Goal: Information Seeking & Learning: Learn about a topic

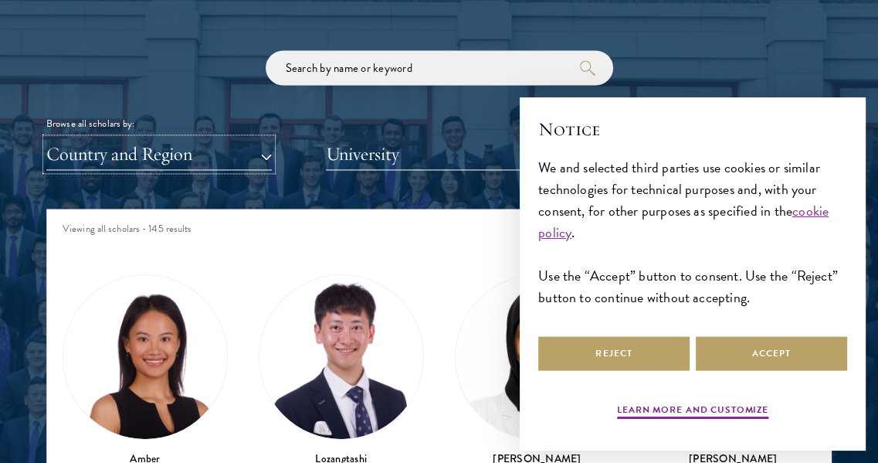
click at [223, 152] on button "Country and Region" at bounding box center [159, 154] width 226 height 32
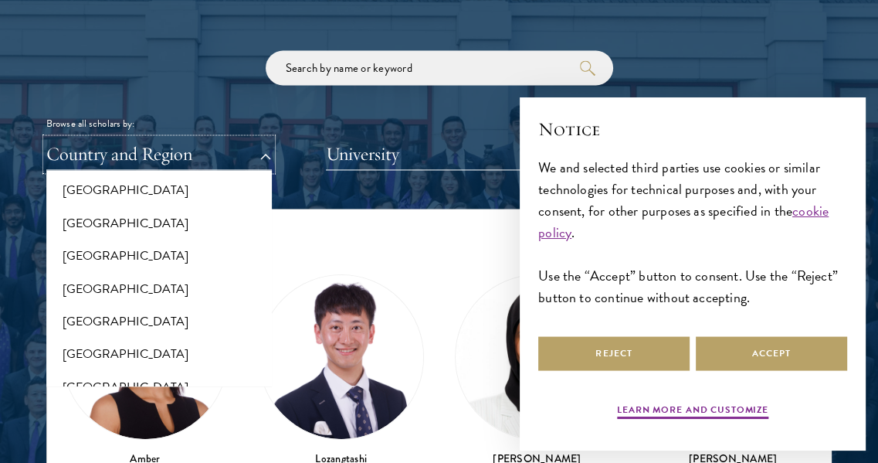
scroll to position [528, 0]
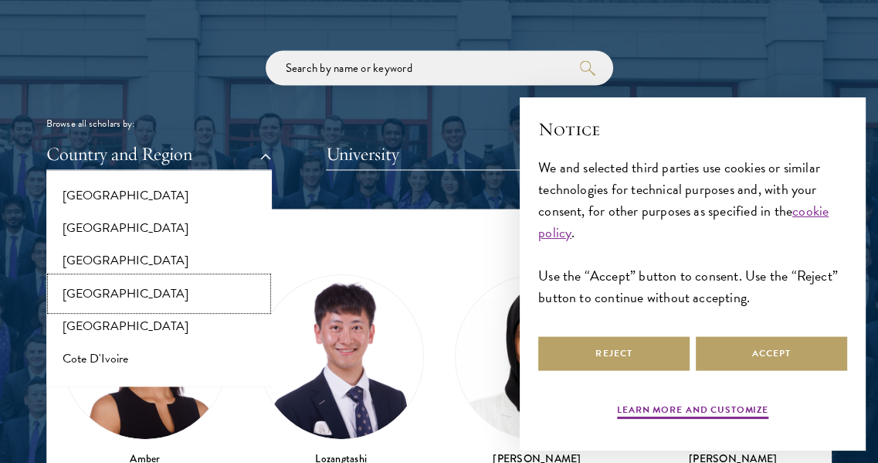
click at [64, 291] on button "[GEOGRAPHIC_DATA]" at bounding box center [159, 293] width 216 height 32
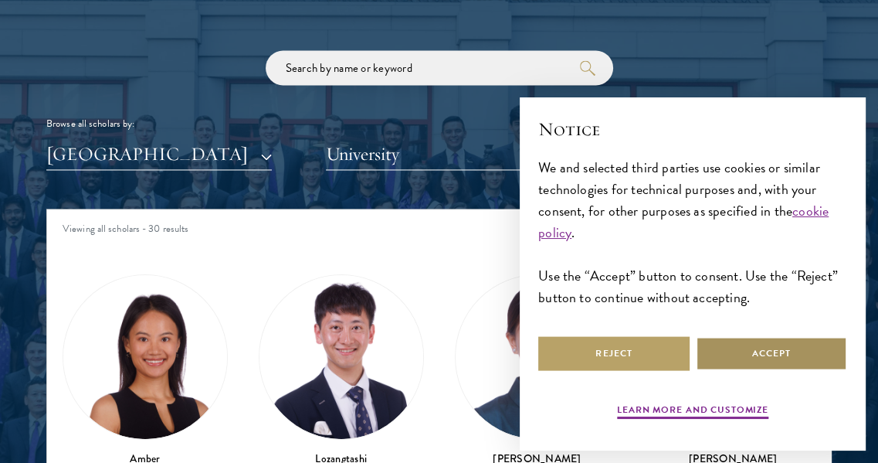
click at [786, 350] on button "Accept" at bounding box center [771, 353] width 151 height 35
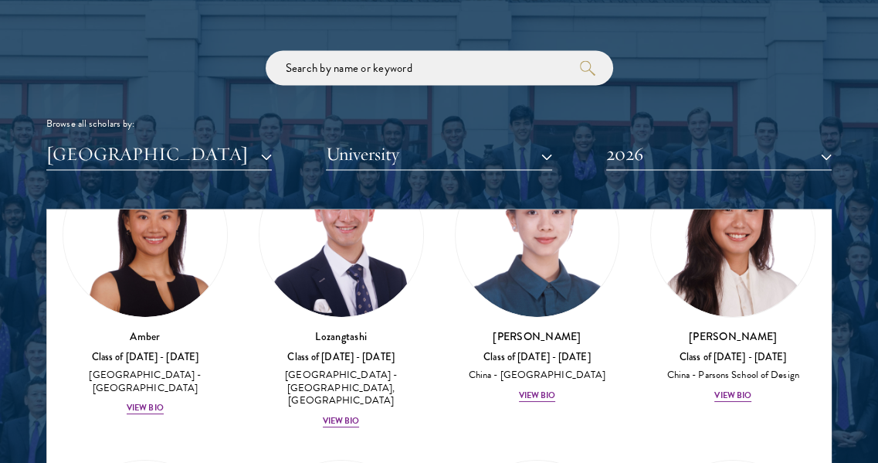
scroll to position [118, 0]
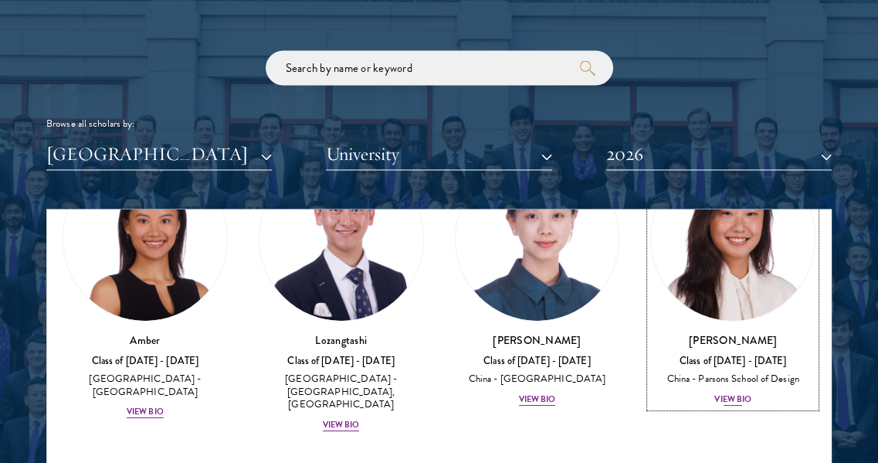
click at [714, 301] on img at bounding box center [733, 239] width 164 height 164
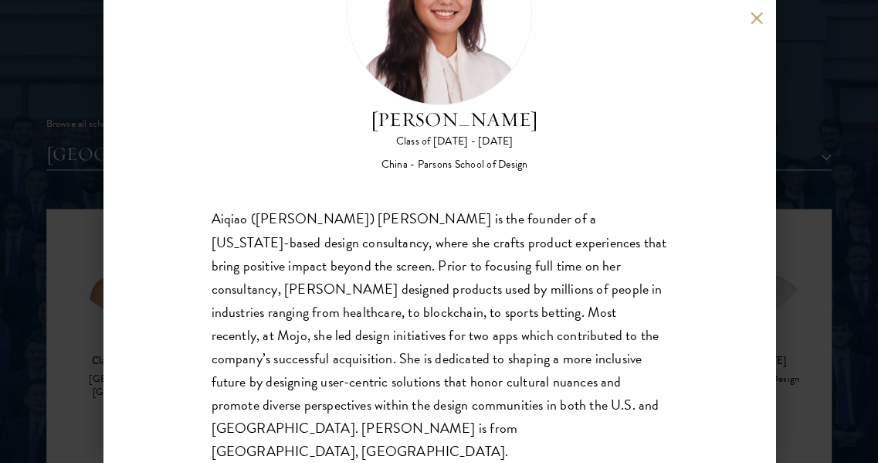
scroll to position [1808, 0]
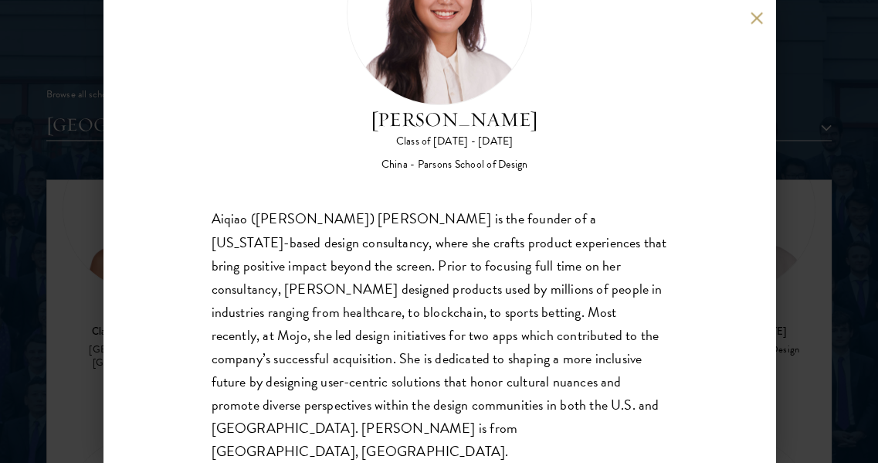
click at [756, 18] on button at bounding box center [757, 18] width 13 height 13
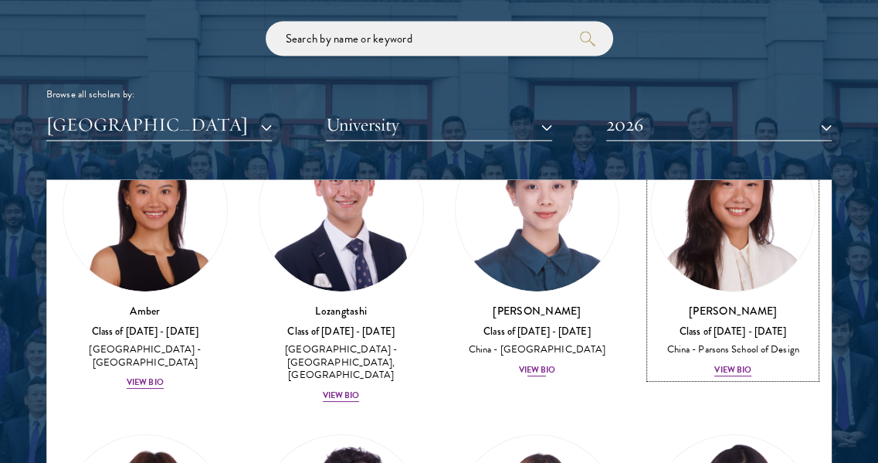
scroll to position [64, 0]
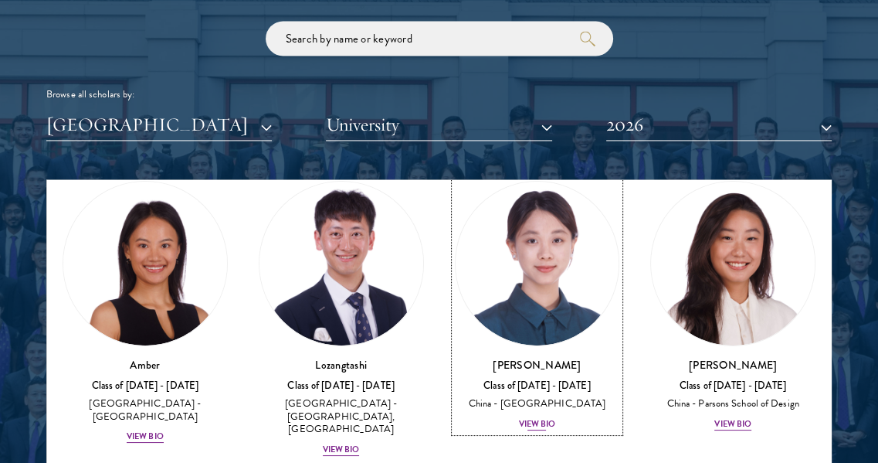
click at [529, 250] on img at bounding box center [538, 264] width 164 height 164
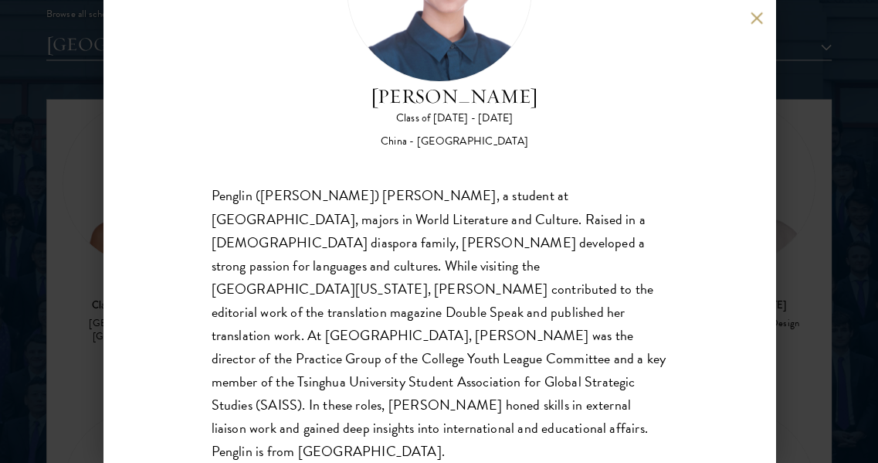
scroll to position [1897, 0]
click at [758, 18] on button at bounding box center [757, 18] width 13 height 13
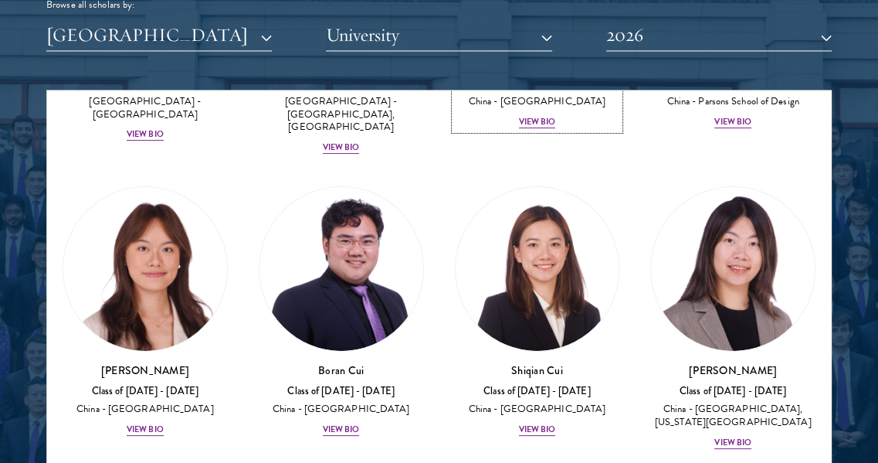
scroll to position [280, 0]
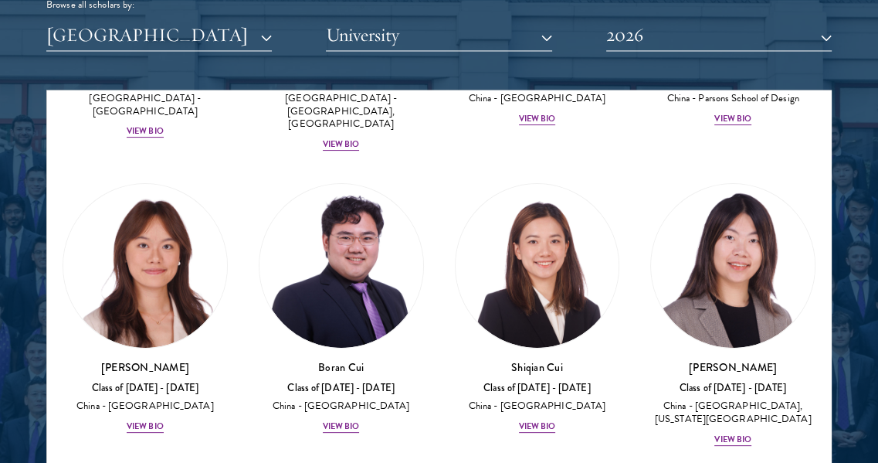
click at [440, 387] on div "[PERSON_NAME] Class of [DATE] - [DATE] [GEOGRAPHIC_DATA] - [GEOGRAPHIC_DATA] Vi…" at bounding box center [538, 309] width 196 height 282
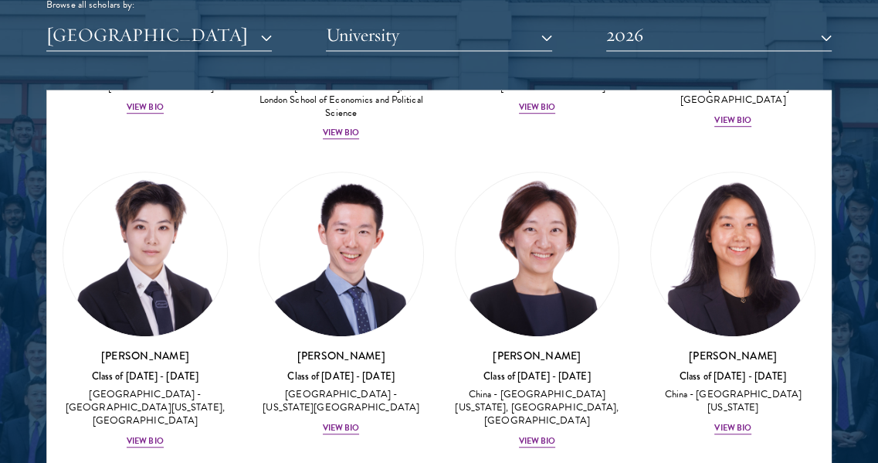
scroll to position [895, 0]
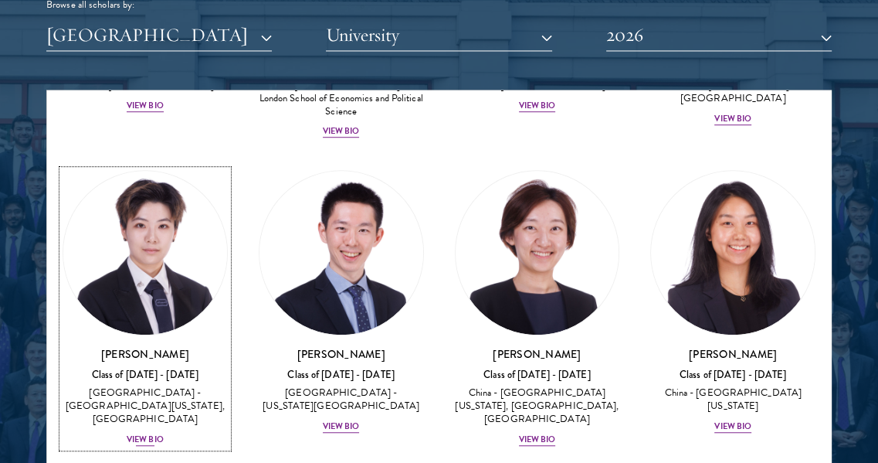
click at [176, 252] on img at bounding box center [145, 253] width 164 height 164
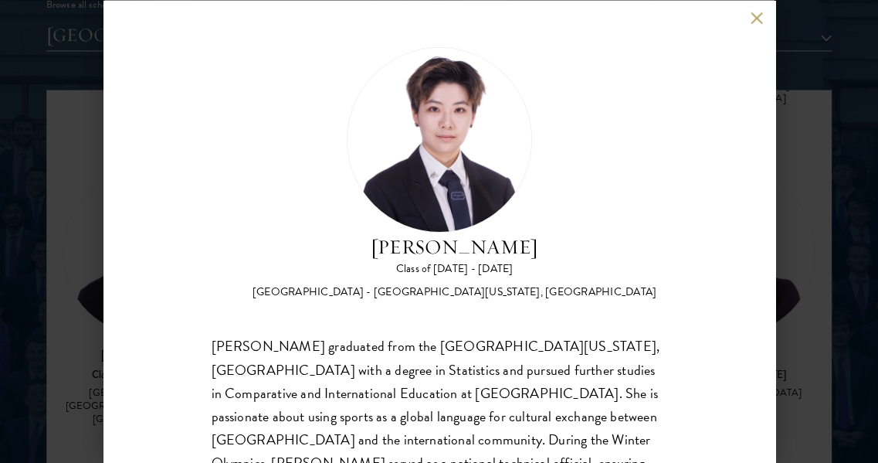
scroll to position [127, 0]
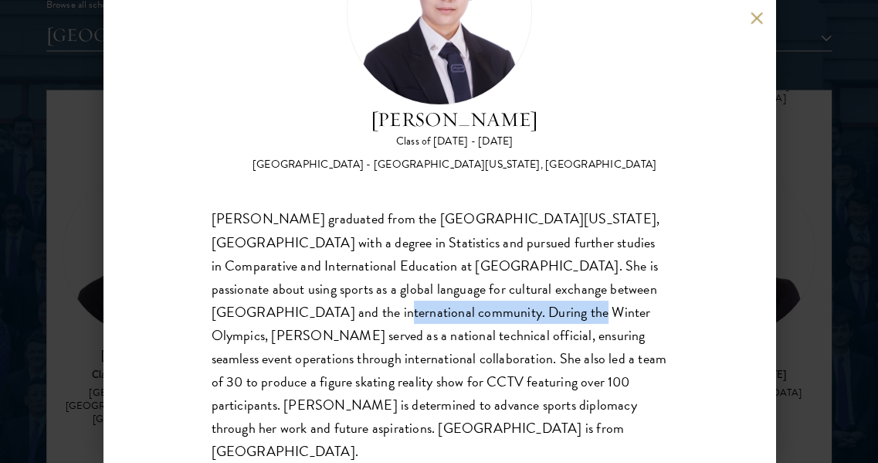
drag, startPoint x: 292, startPoint y: 313, endPoint x: 477, endPoint y: 314, distance: 185.4
click at [477, 314] on div "[PERSON_NAME] graduated from the [GEOGRAPHIC_DATA][US_STATE], [GEOGRAPHIC_DATA]…" at bounding box center [440, 336] width 456 height 256
click at [440, 353] on div "[PERSON_NAME] graduated from the [GEOGRAPHIC_DATA][US_STATE], [GEOGRAPHIC_DATA]…" at bounding box center [440, 336] width 456 height 256
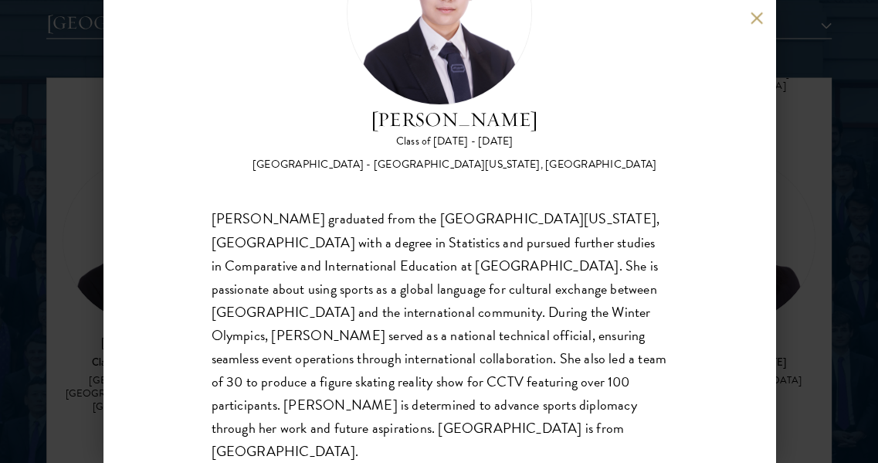
scroll to position [0, 0]
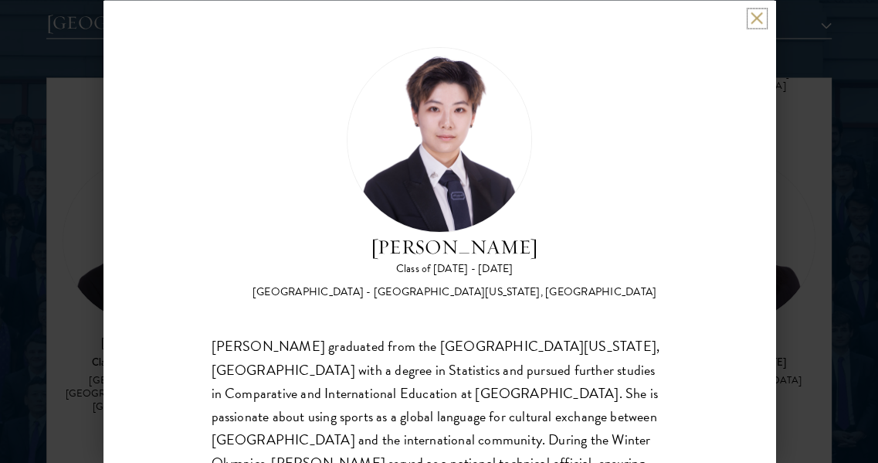
click at [757, 17] on button at bounding box center [757, 18] width 13 height 13
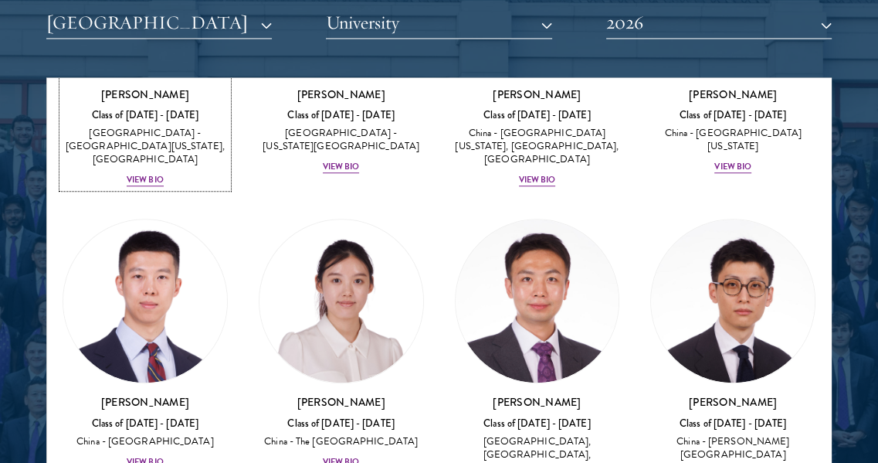
scroll to position [1145, 0]
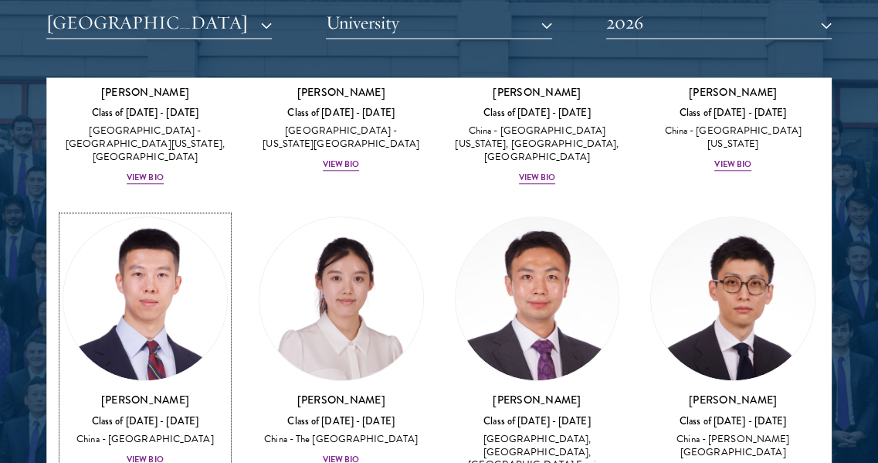
click at [155, 301] on img at bounding box center [145, 299] width 164 height 164
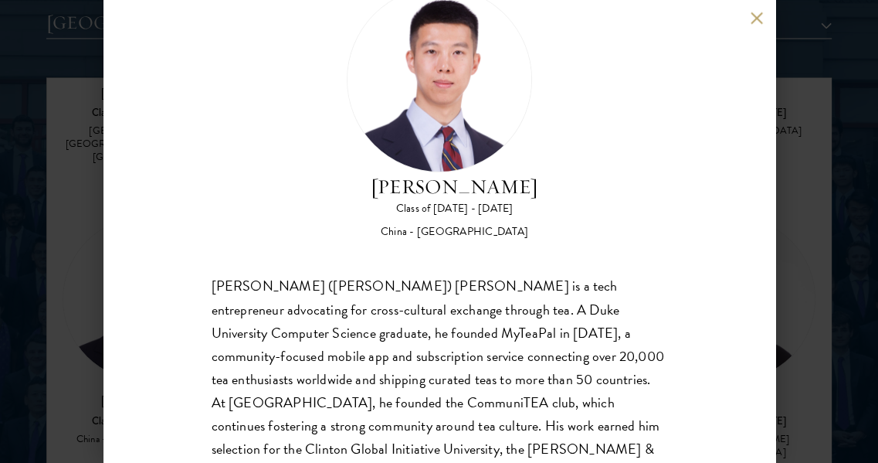
scroll to position [59, 0]
click at [754, 21] on button at bounding box center [757, 18] width 13 height 13
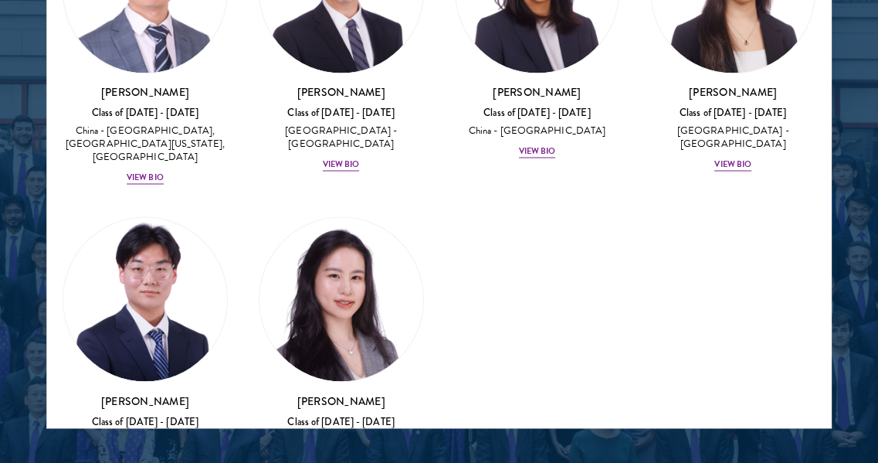
scroll to position [1967, 0]
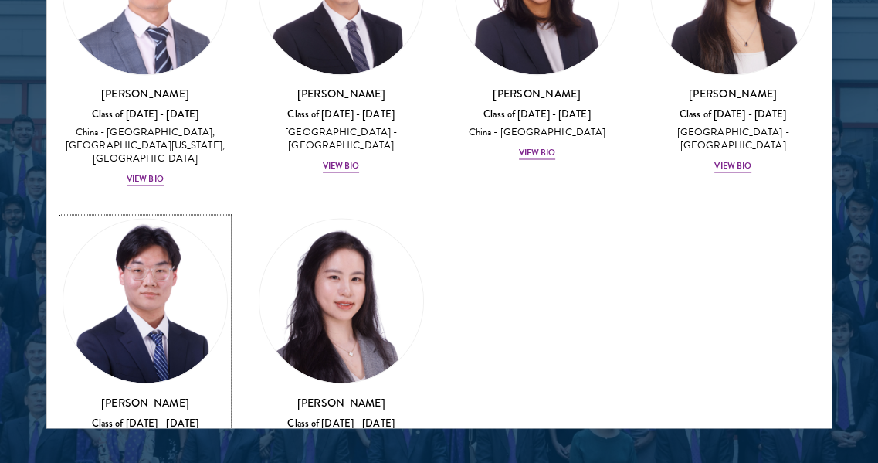
click at [173, 281] on img at bounding box center [145, 301] width 164 height 164
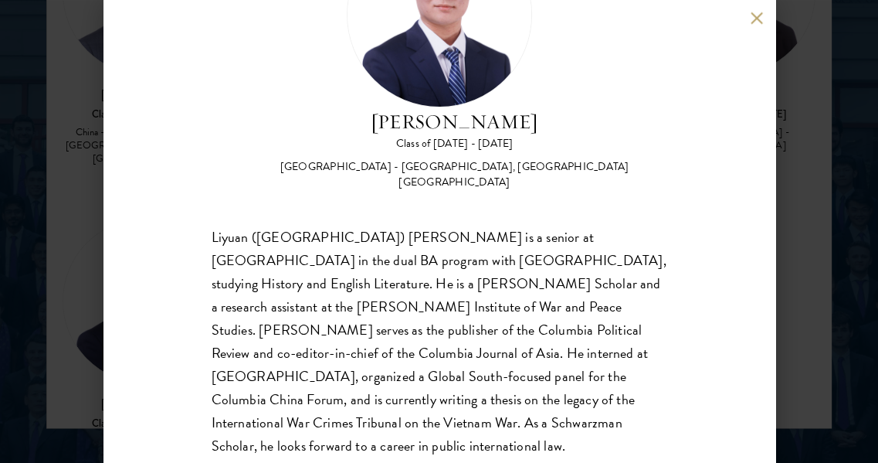
scroll to position [124, 0]
drag, startPoint x: 466, startPoint y: 412, endPoint x: 513, endPoint y: 409, distance: 47.2
click at [513, 409] on div "Liyuan ([GEOGRAPHIC_DATA]) [PERSON_NAME] is a senior at [GEOGRAPHIC_DATA] in th…" at bounding box center [440, 354] width 456 height 256
click at [572, 174] on div "[PERSON_NAME] Class of [DATE] - [DATE] [GEOGRAPHIC_DATA] - [GEOGRAPHIC_DATA], […" at bounding box center [440, 56] width 456 height 269
click at [753, 21] on button at bounding box center [757, 18] width 13 height 13
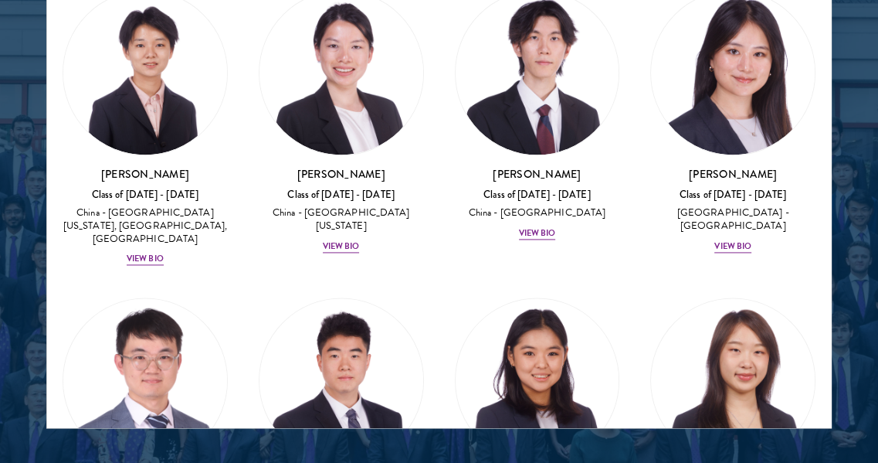
scroll to position [1506, 0]
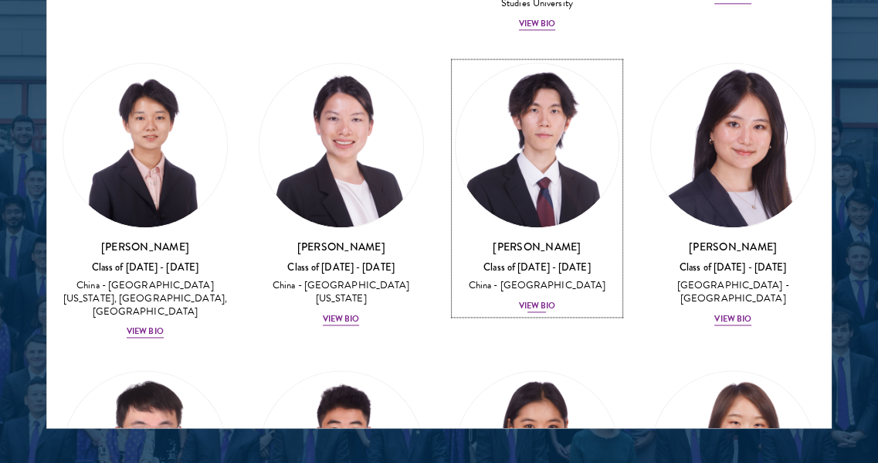
click at [545, 108] on img at bounding box center [538, 145] width 164 height 164
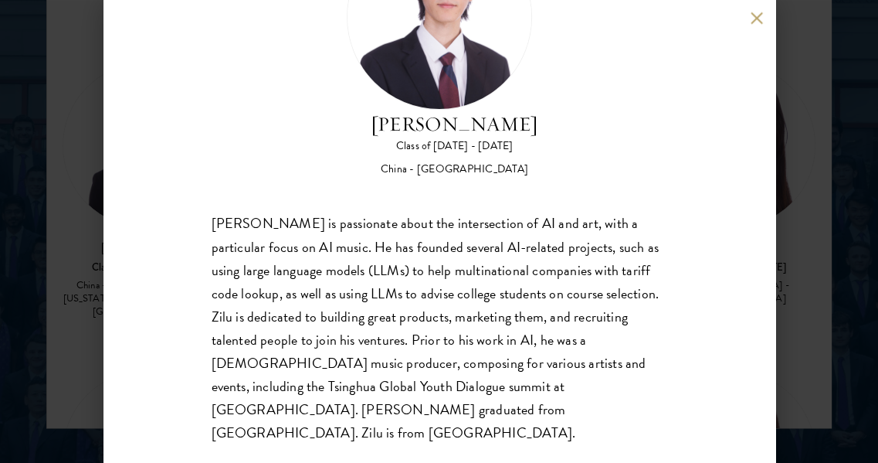
scroll to position [127, 0]
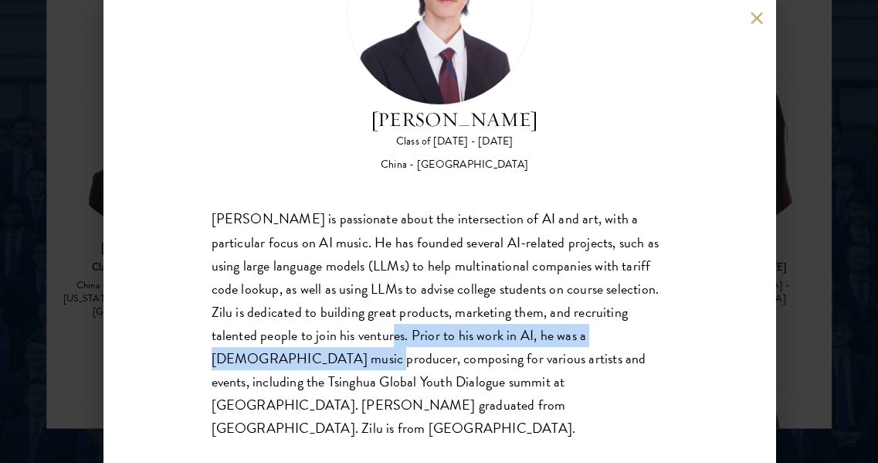
drag, startPoint x: 362, startPoint y: 335, endPoint x: 288, endPoint y: 348, distance: 74.6
click at [288, 348] on div "[PERSON_NAME] is passionate about the intersection of AI and art, with a partic…" at bounding box center [440, 324] width 456 height 232
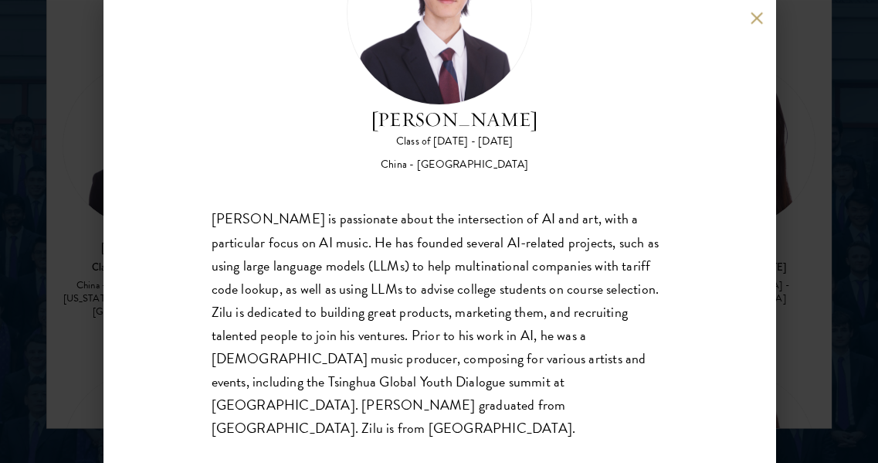
scroll to position [0, 0]
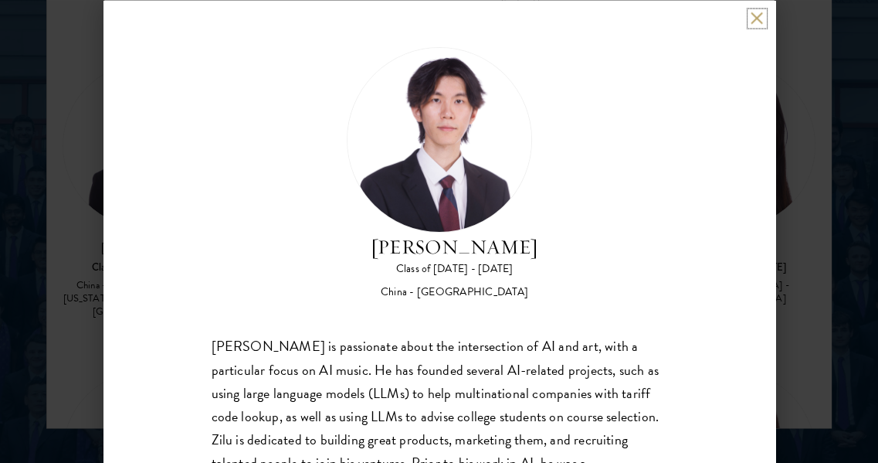
click at [753, 16] on button at bounding box center [757, 18] width 13 height 13
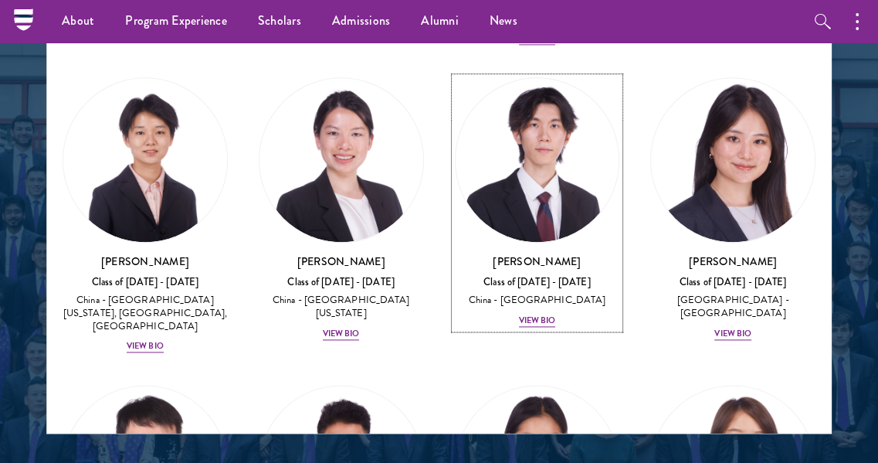
scroll to position [1479, 0]
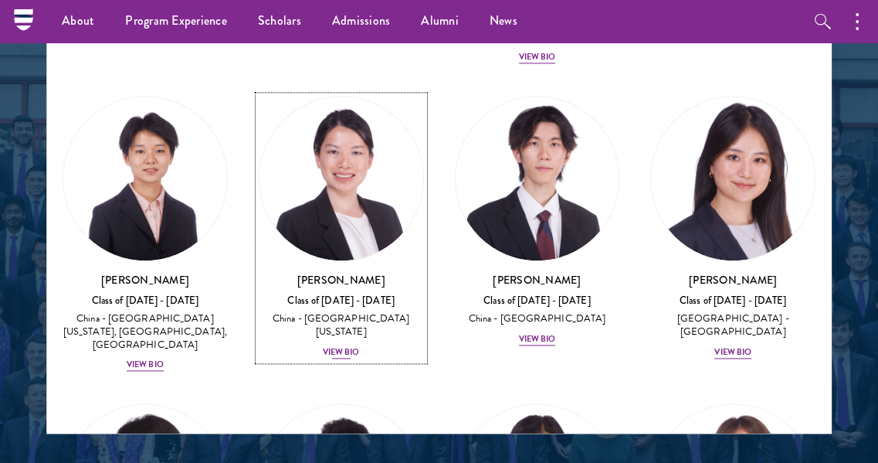
click at [334, 346] on div "View Bio" at bounding box center [341, 352] width 37 height 12
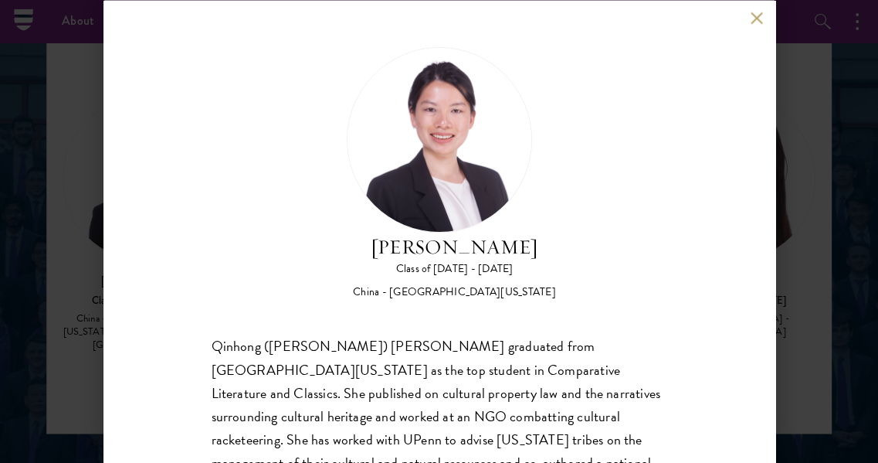
scroll to position [90, 0]
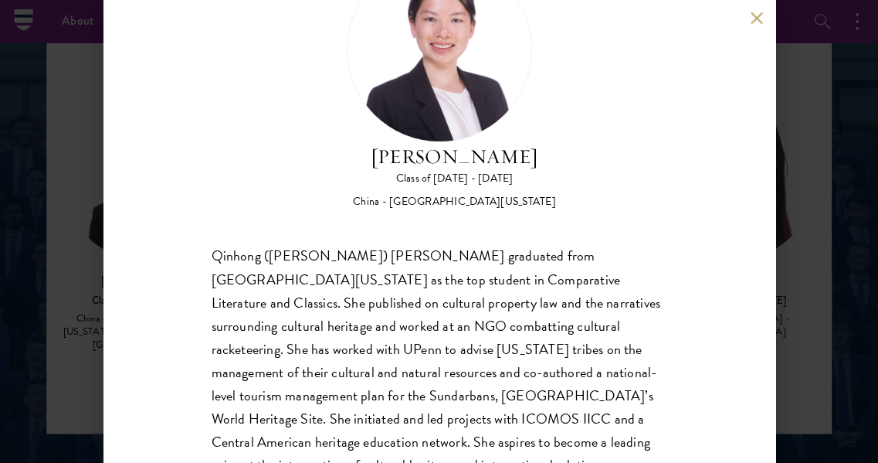
click at [756, 12] on button at bounding box center [757, 18] width 13 height 13
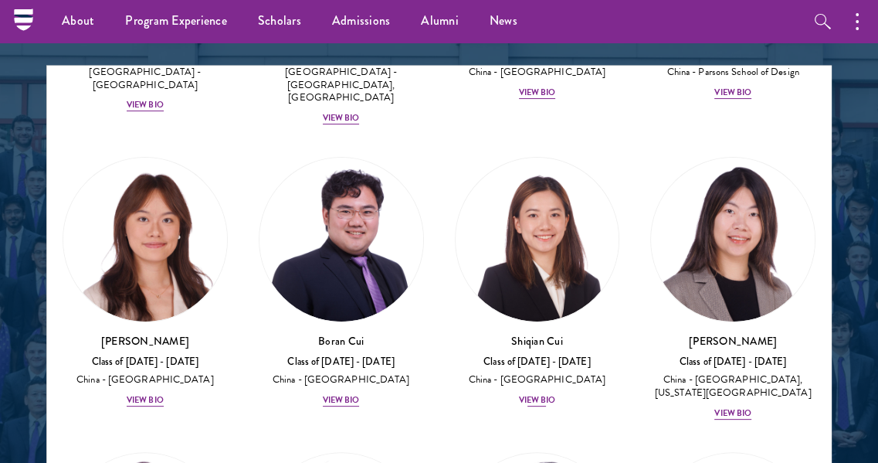
scroll to position [280, 0]
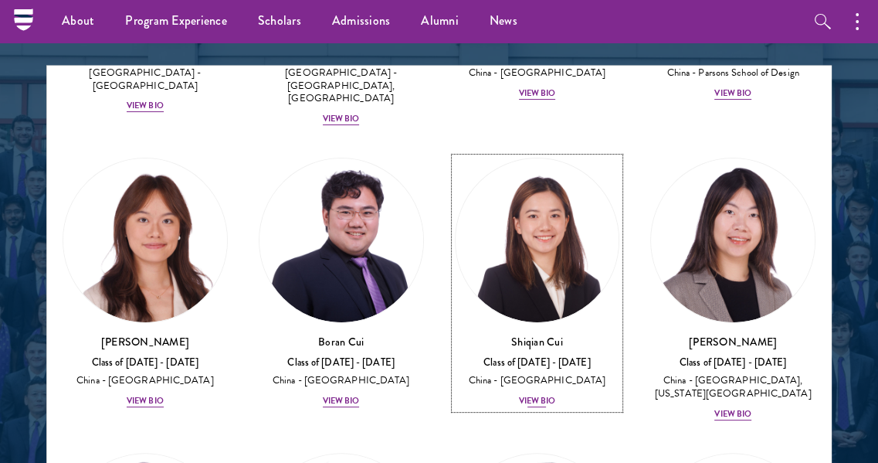
click at [552, 245] on img at bounding box center [538, 240] width 164 height 164
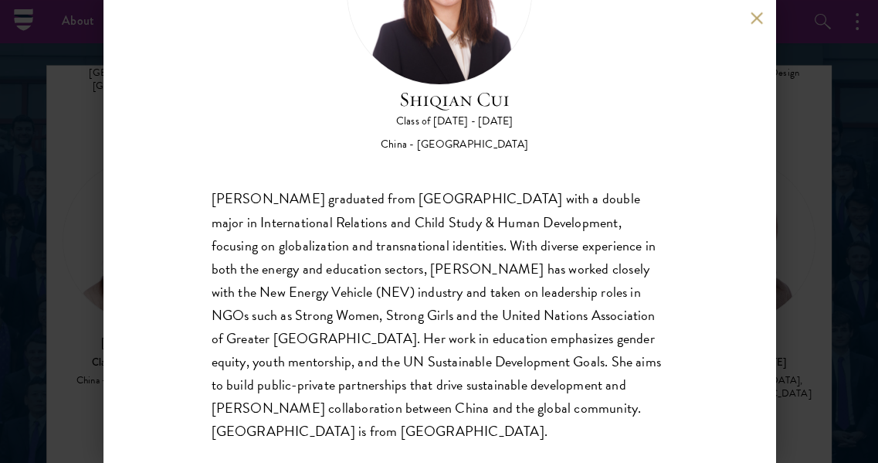
scroll to position [146, 0]
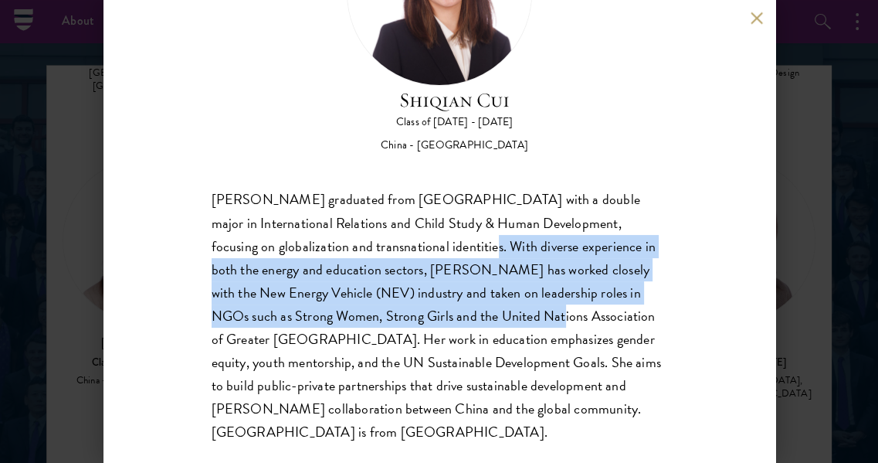
drag, startPoint x: 366, startPoint y: 246, endPoint x: 443, endPoint y: 308, distance: 99.4
click at [443, 308] on div "[PERSON_NAME] graduated from [GEOGRAPHIC_DATA] with a double major in Internati…" at bounding box center [440, 317] width 456 height 256
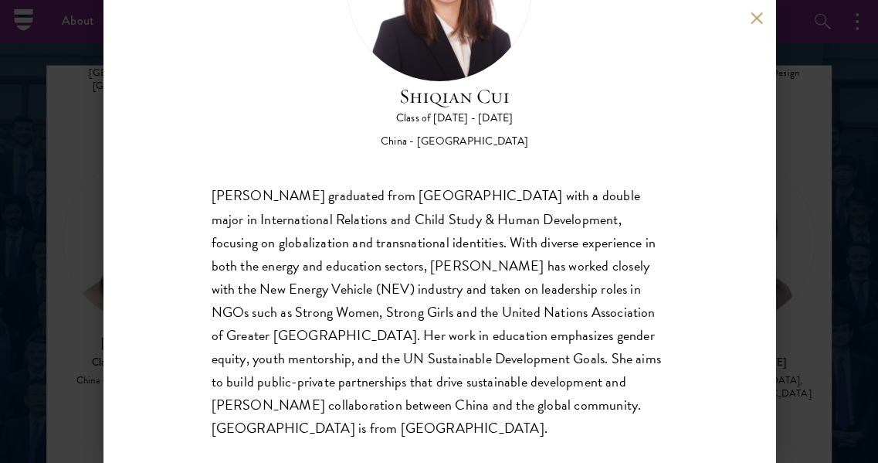
scroll to position [0, 0]
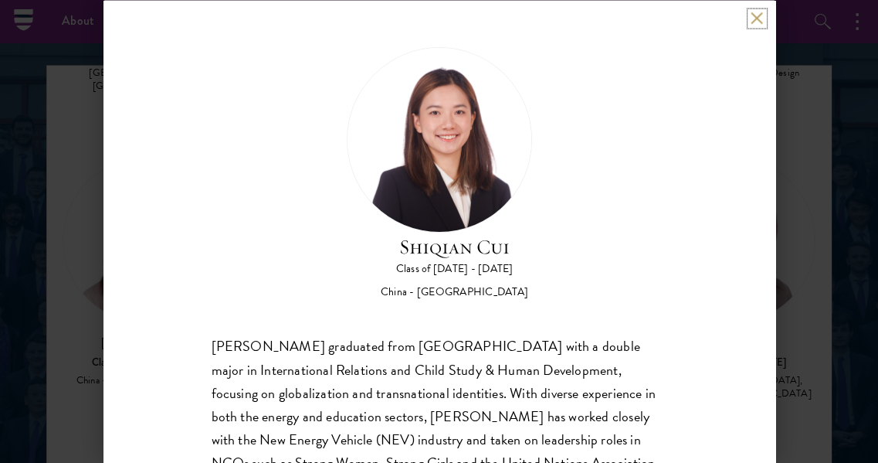
click at [752, 21] on button at bounding box center [757, 18] width 13 height 13
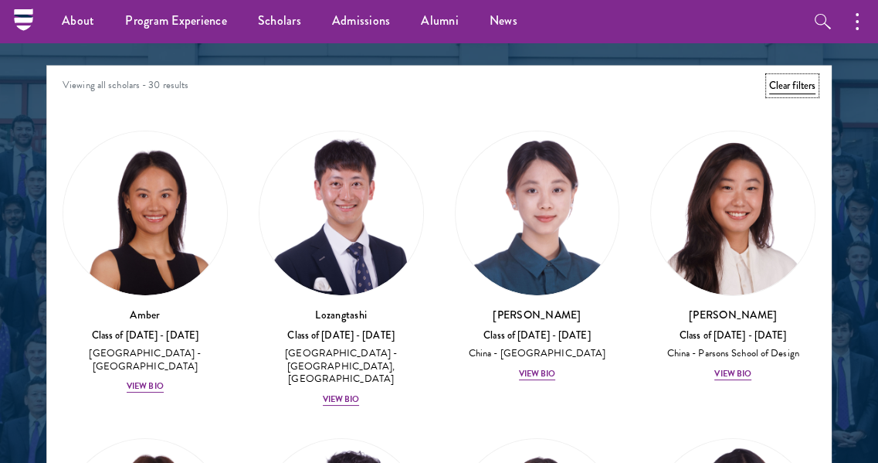
click at [793, 86] on button "Clear filters" at bounding box center [792, 85] width 46 height 17
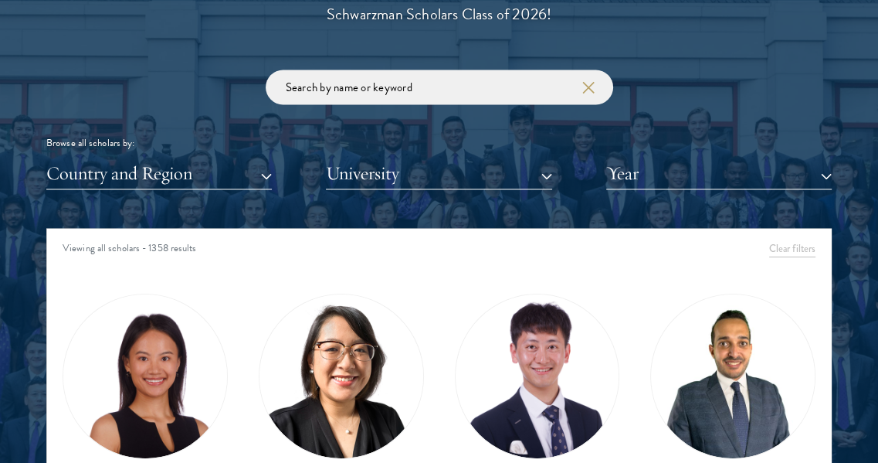
scroll to position [1758, 0]
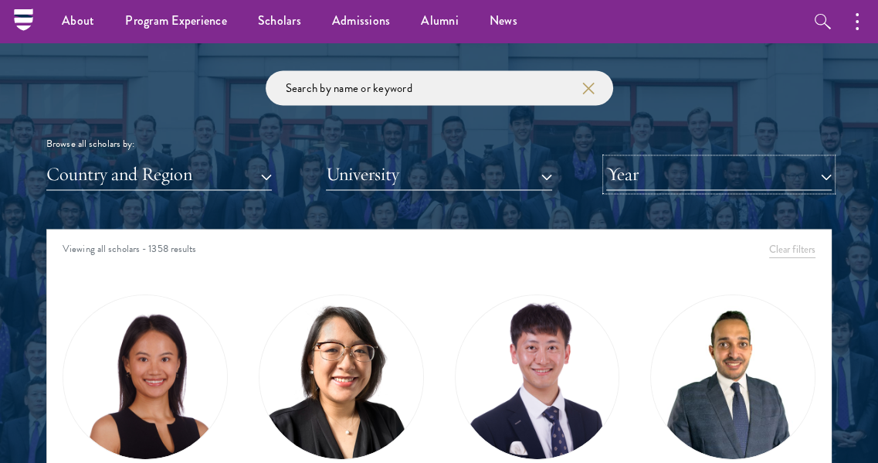
click at [649, 175] on button "Year" at bounding box center [719, 174] width 226 height 32
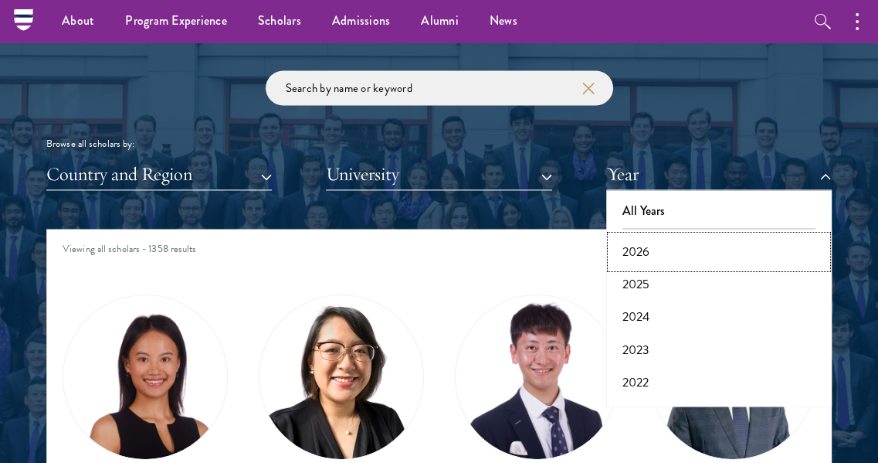
click at [631, 243] on button "2026" at bounding box center [719, 252] width 216 height 32
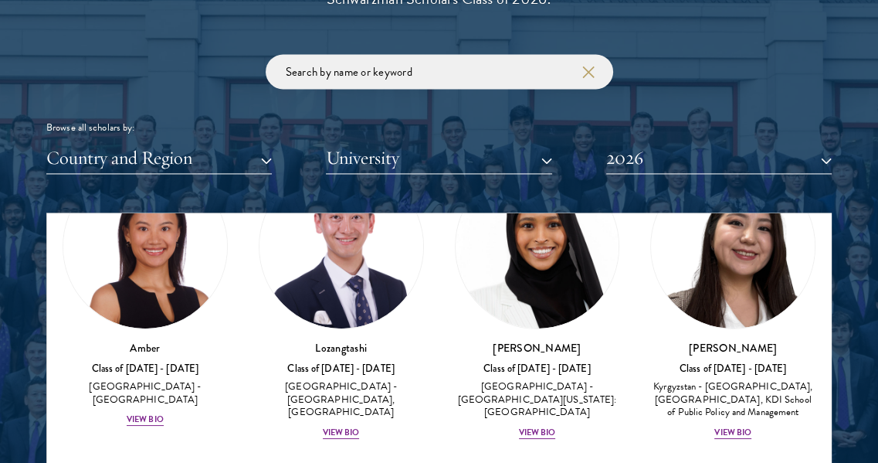
scroll to position [1775, 0]
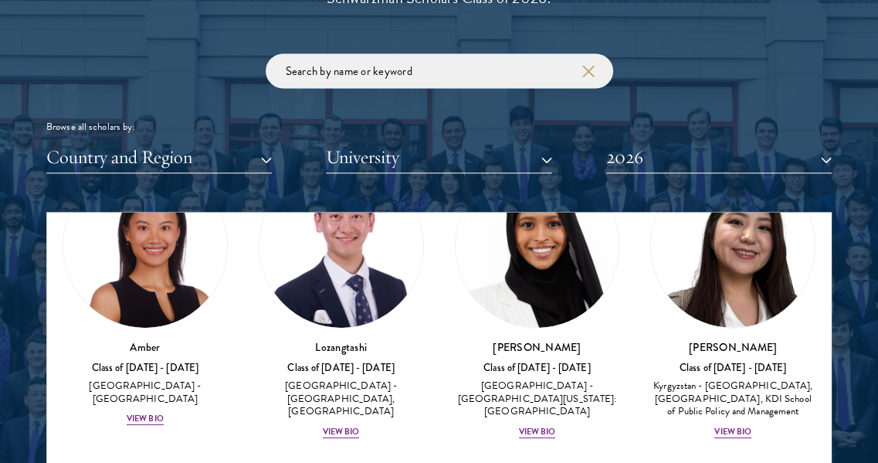
click at [1, 258] on div at bounding box center [439, 290] width 878 height 955
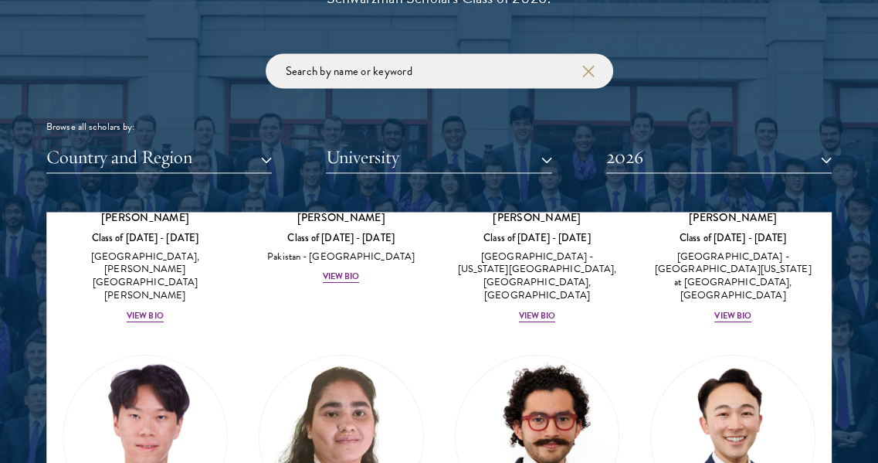
scroll to position [4295, 0]
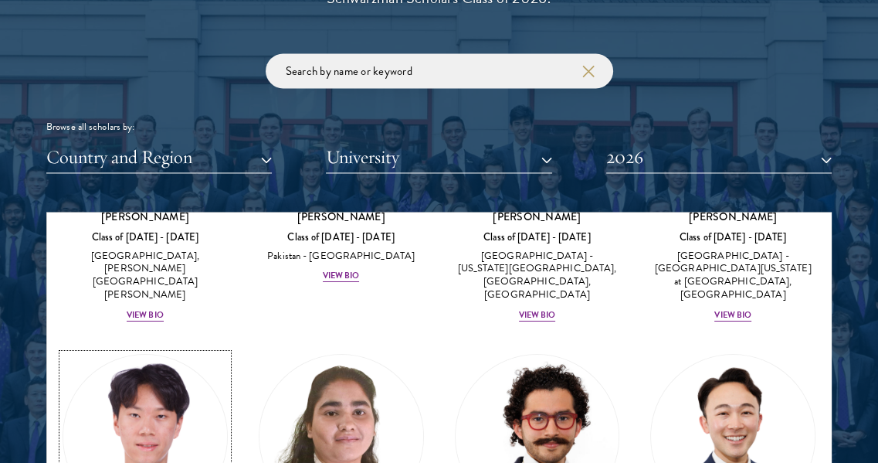
click at [156, 355] on img at bounding box center [145, 437] width 164 height 164
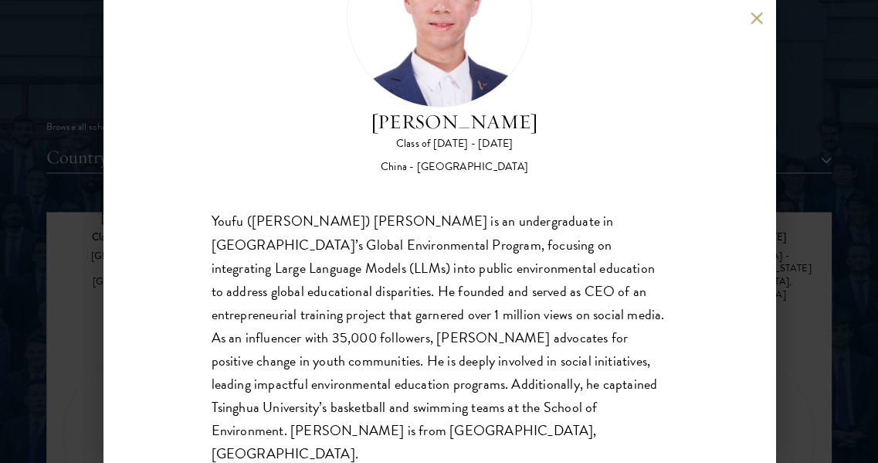
scroll to position [125, 0]
click at [755, 18] on button at bounding box center [757, 18] width 13 height 13
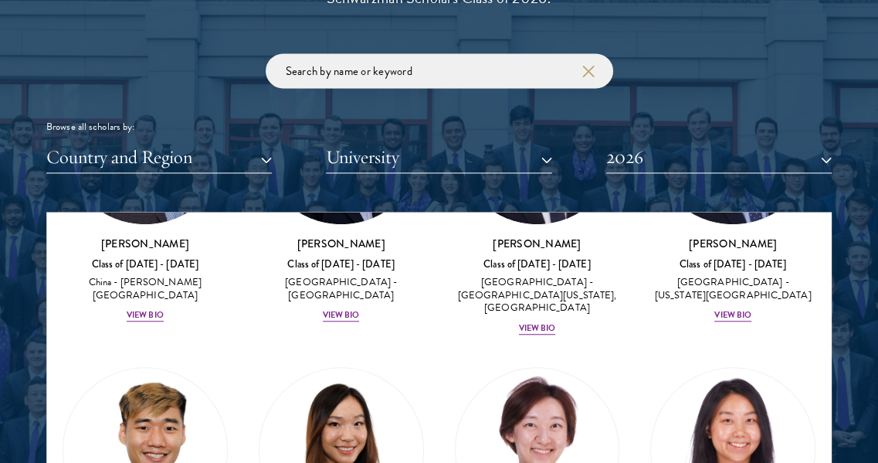
scroll to position [5493, 0]
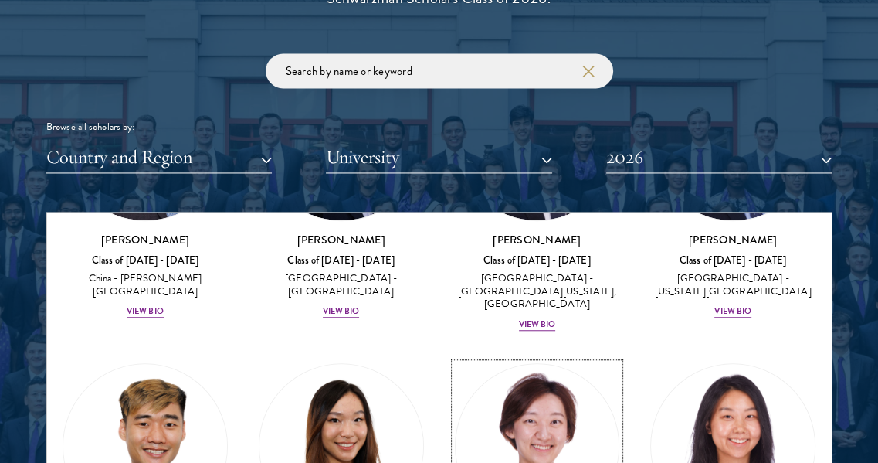
click at [538, 364] on img at bounding box center [538, 446] width 164 height 164
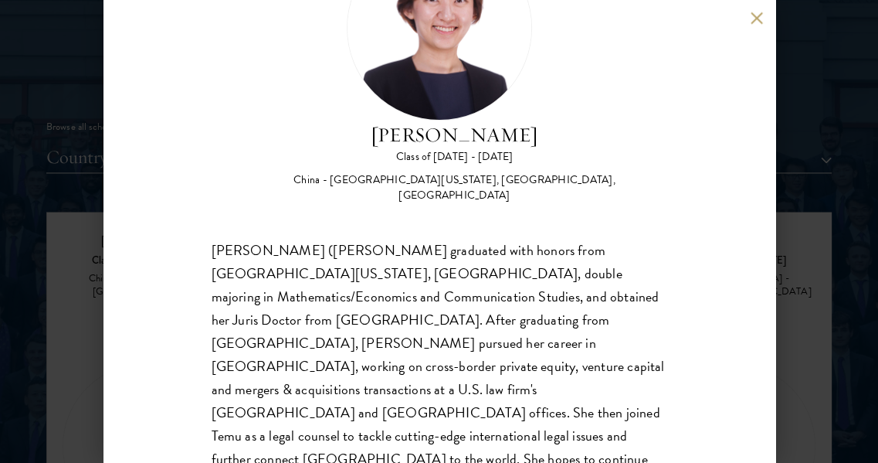
scroll to position [121, 0]
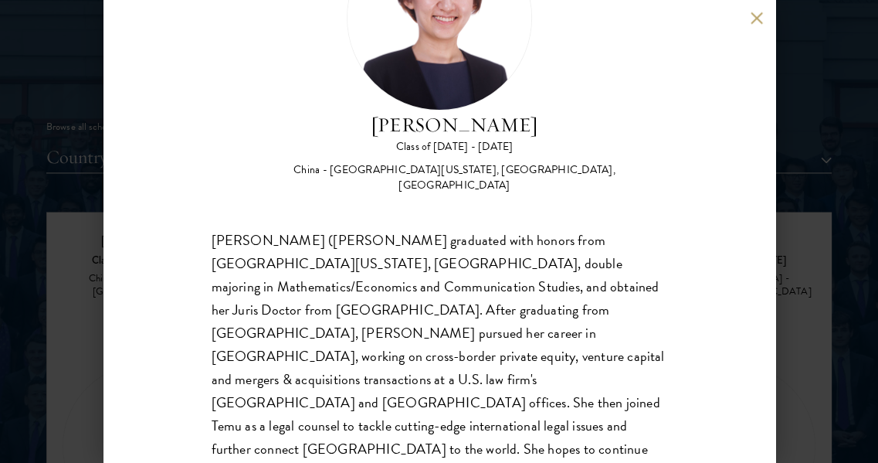
click at [757, 16] on button at bounding box center [757, 18] width 13 height 13
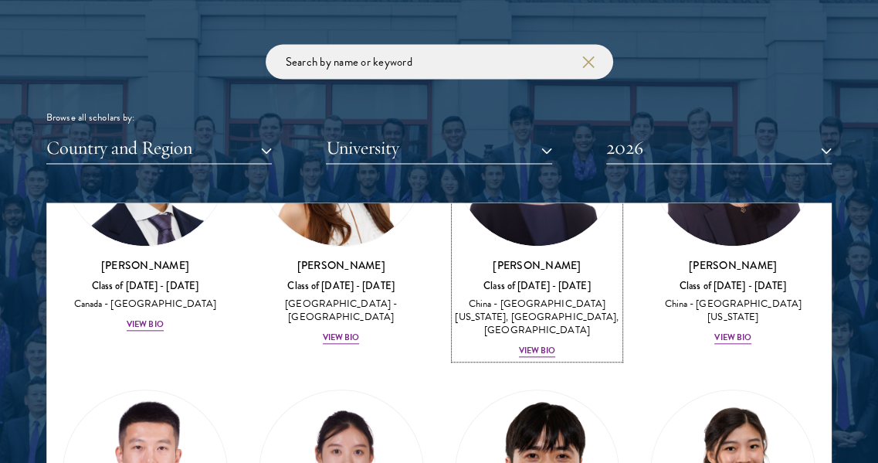
scroll to position [5765, 0]
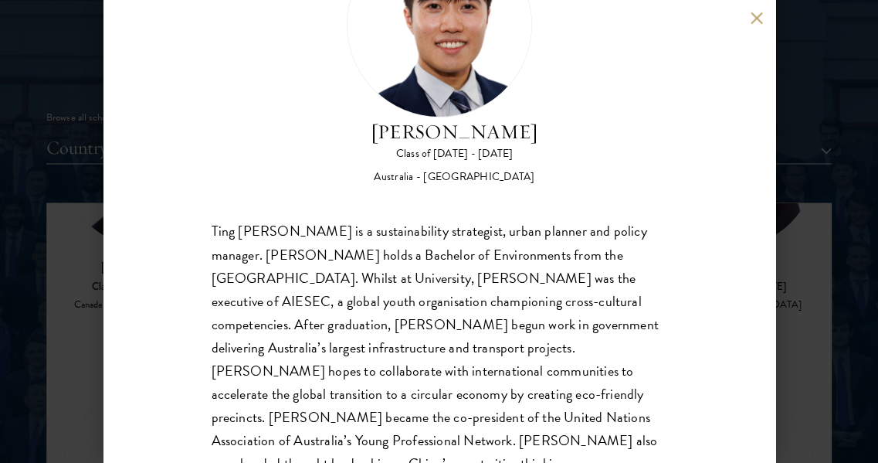
scroll to position [150, 0]
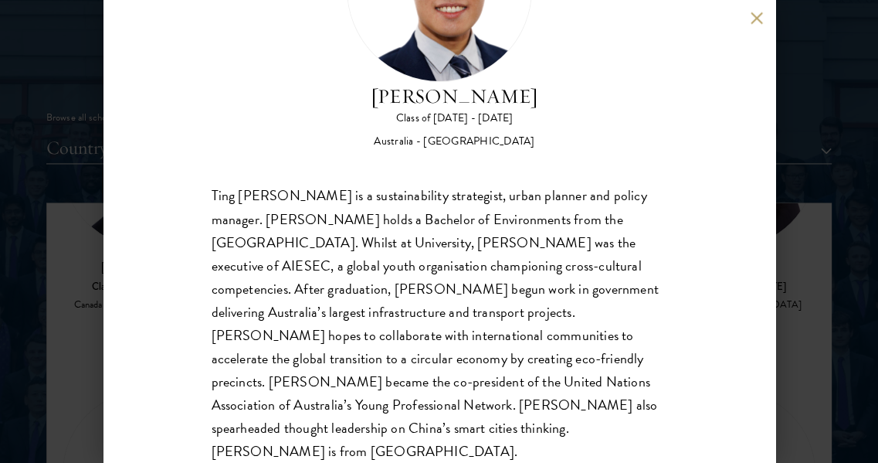
click at [761, 20] on button at bounding box center [757, 18] width 13 height 13
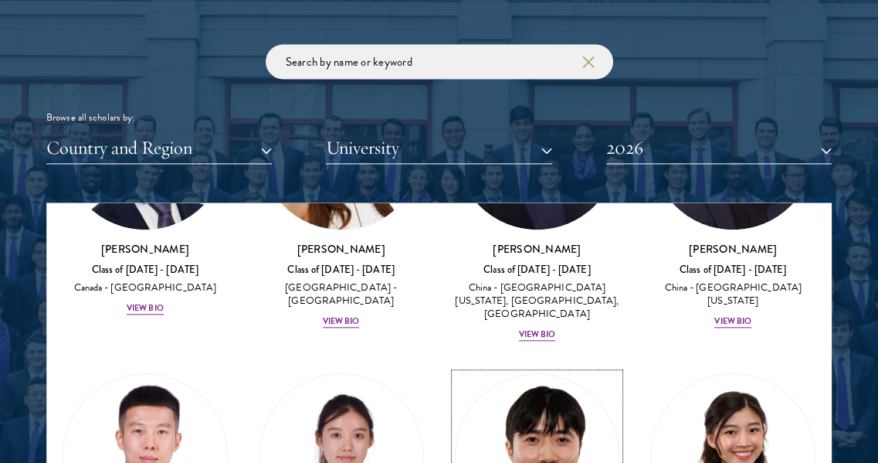
scroll to position [5783, 0]
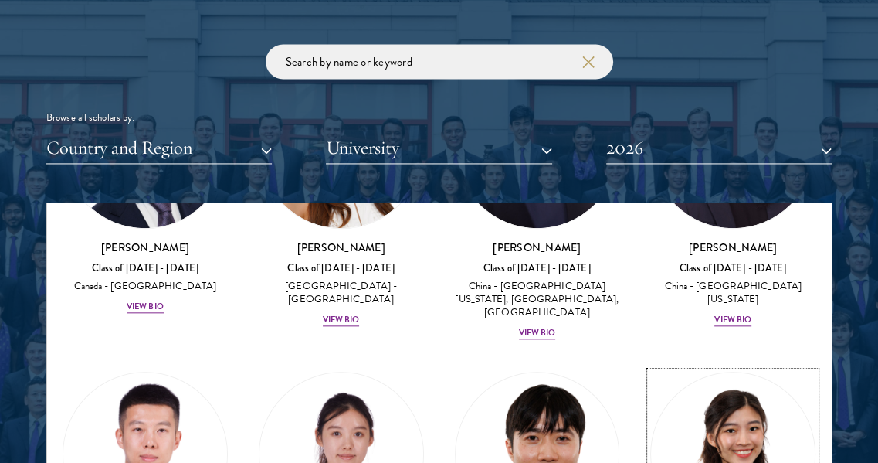
click at [735, 372] on img at bounding box center [733, 454] width 164 height 164
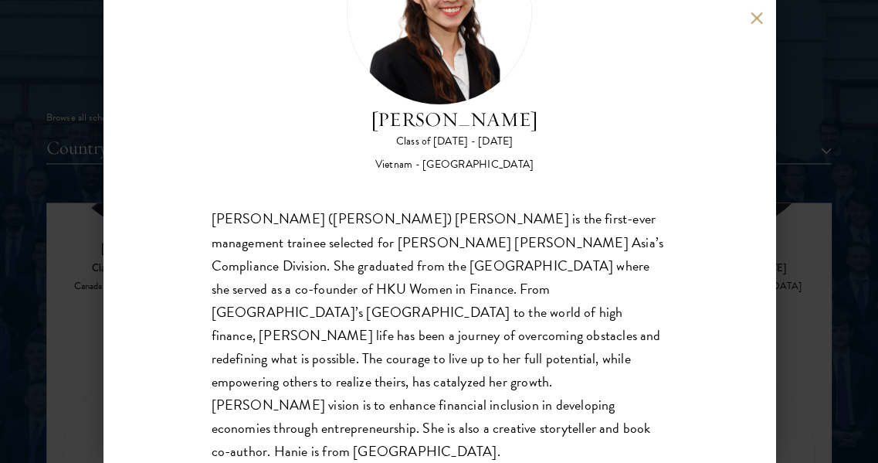
scroll to position [126, 0]
click at [759, 21] on button at bounding box center [757, 18] width 13 height 13
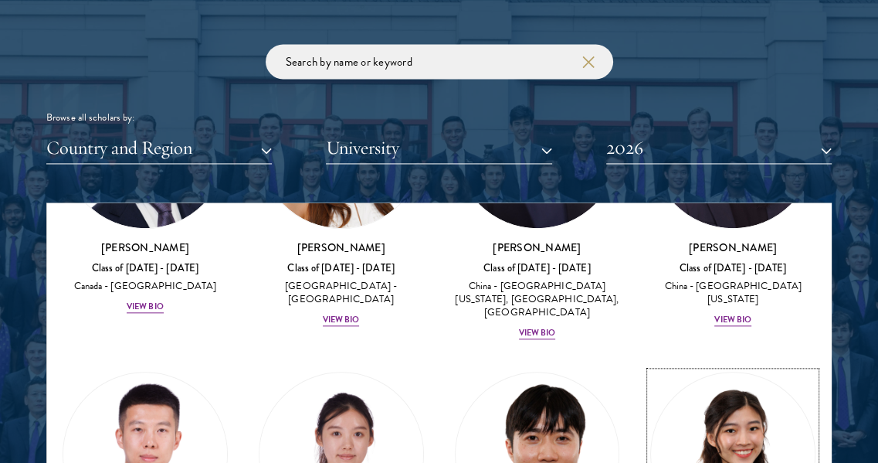
scroll to position [5754, 0]
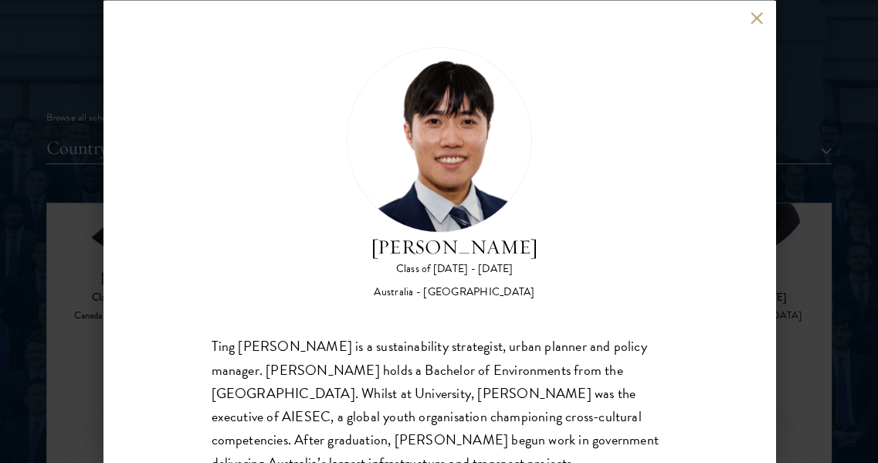
click at [756, 19] on button at bounding box center [757, 18] width 13 height 13
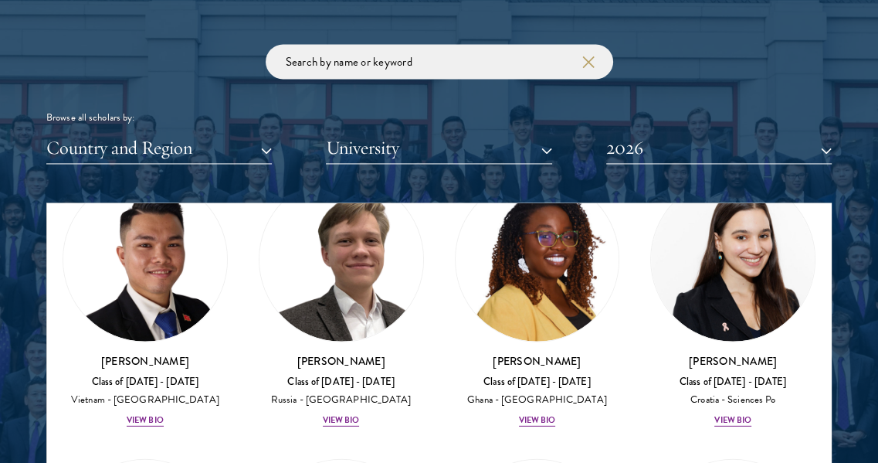
scroll to position [7837, 0]
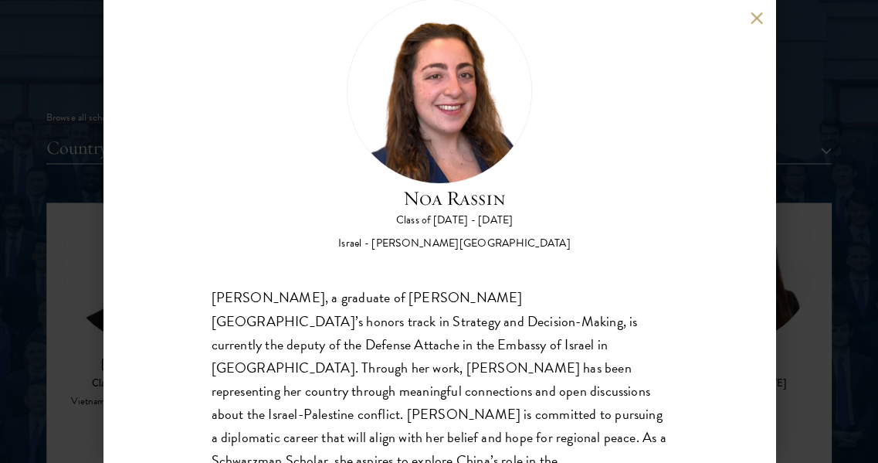
scroll to position [76, 0]
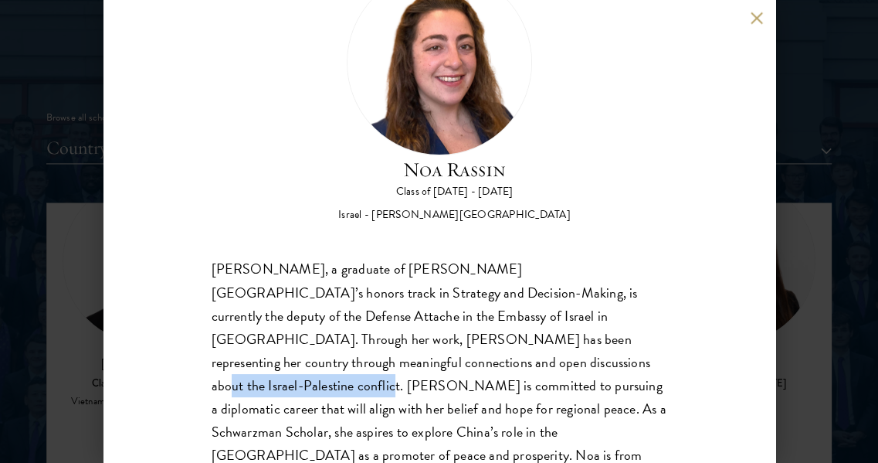
drag, startPoint x: 316, startPoint y: 364, endPoint x: 498, endPoint y: 358, distance: 181.6
click at [498, 358] on div "[PERSON_NAME], a graduate of [PERSON_NAME][GEOGRAPHIC_DATA]’s honors track in S…" at bounding box center [440, 374] width 456 height 232
click at [315, 396] on div "[PERSON_NAME], a graduate of [PERSON_NAME][GEOGRAPHIC_DATA]’s honors track in S…" at bounding box center [440, 374] width 456 height 232
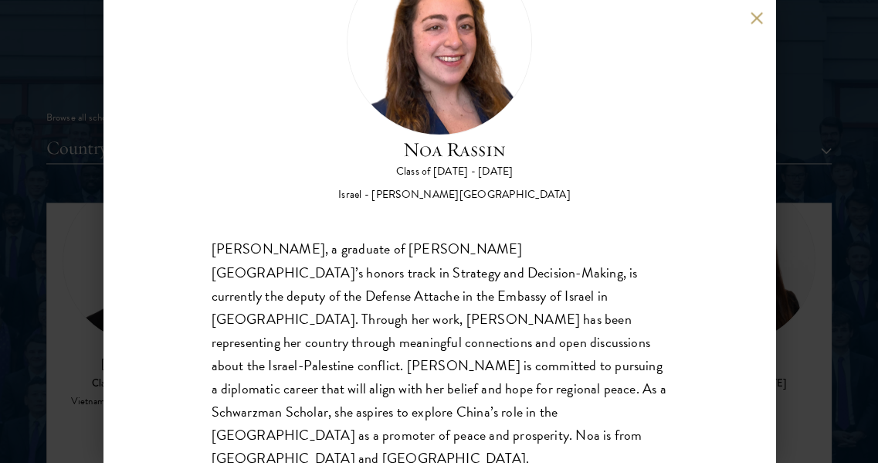
scroll to position [96, 0]
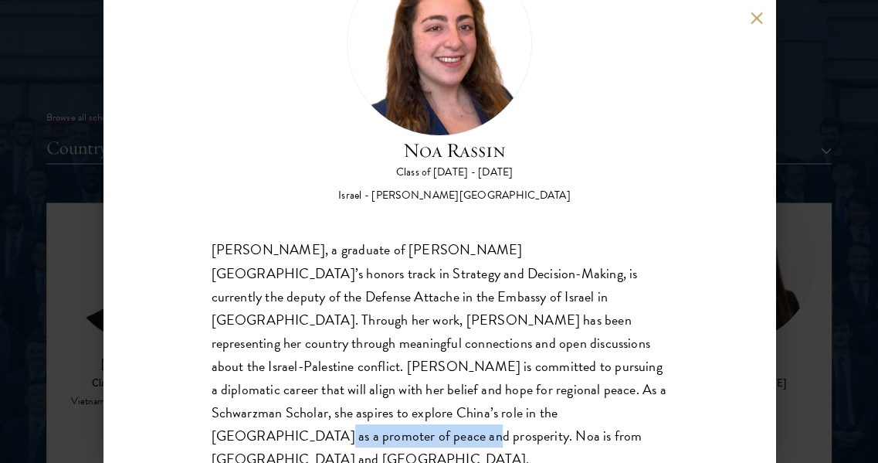
drag, startPoint x: 332, startPoint y: 414, endPoint x: 471, endPoint y: 406, distance: 139.3
click at [471, 406] on div "[PERSON_NAME], a graduate of [PERSON_NAME][GEOGRAPHIC_DATA]’s honors track in S…" at bounding box center [440, 355] width 456 height 232
click at [751, 15] on button at bounding box center [757, 18] width 13 height 13
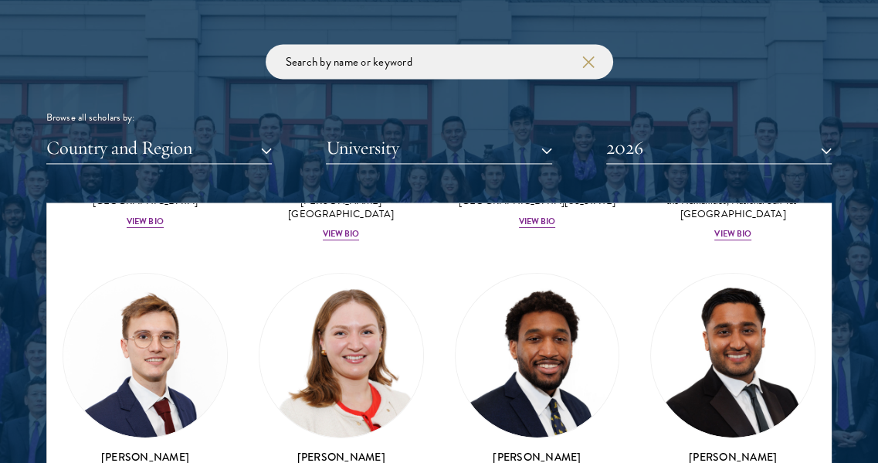
scroll to position [9008, 0]
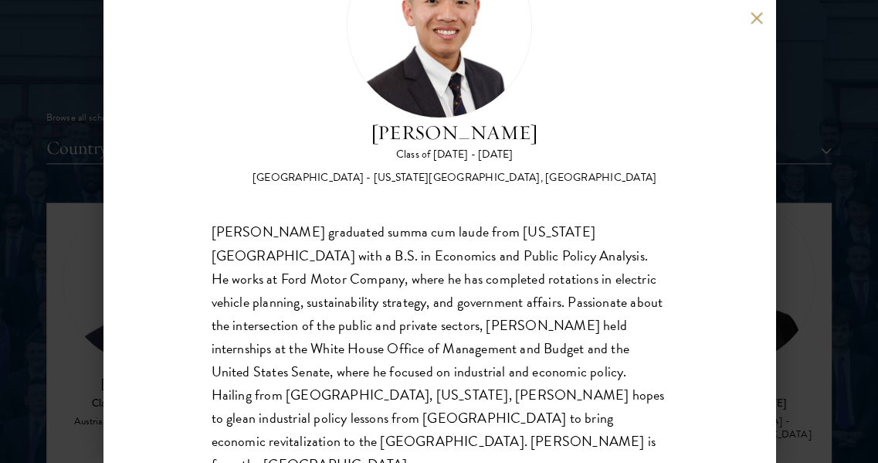
scroll to position [114, 0]
click at [754, 15] on button at bounding box center [757, 18] width 13 height 13
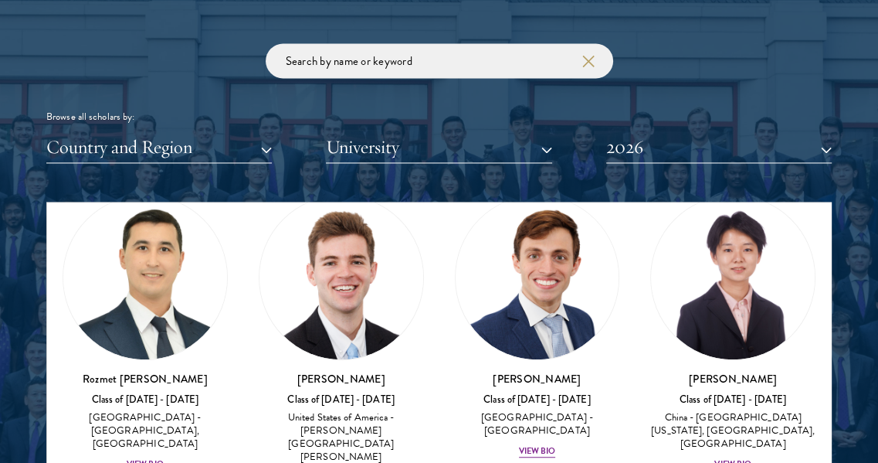
scroll to position [9626, 0]
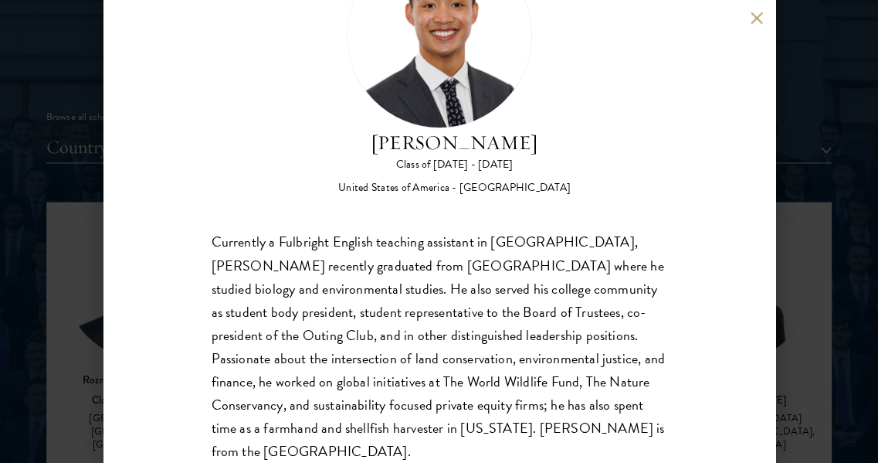
scroll to position [40, 0]
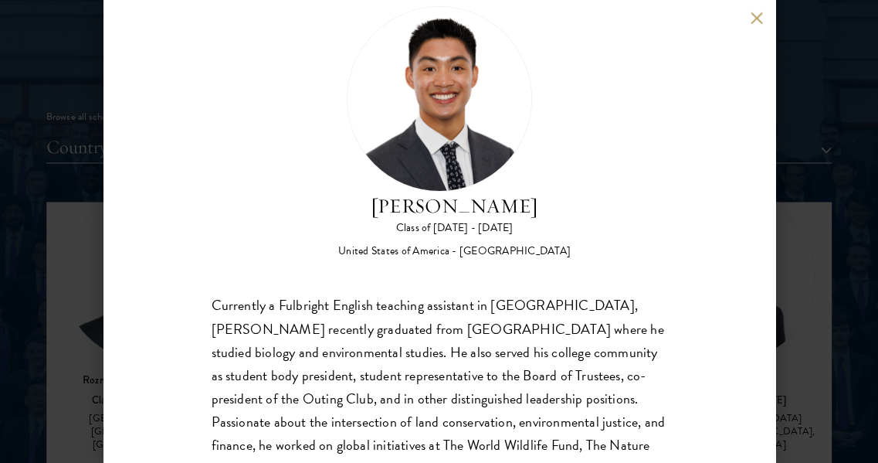
click at [759, 15] on button at bounding box center [757, 18] width 13 height 13
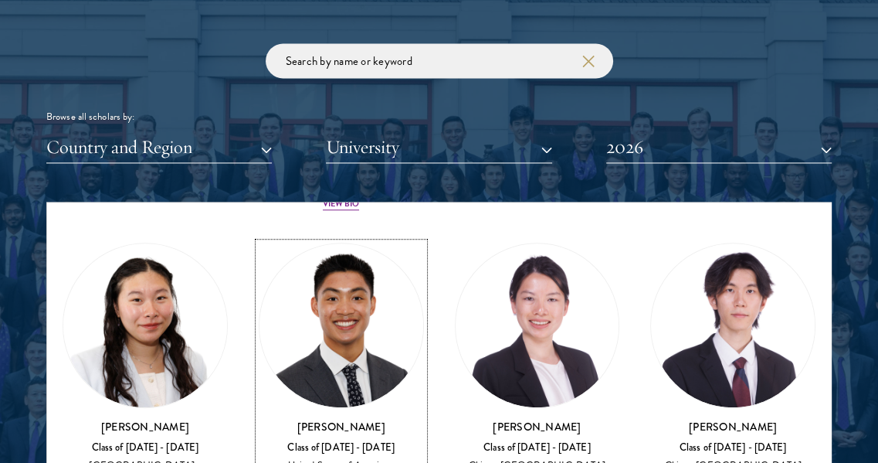
scroll to position [9899, 0]
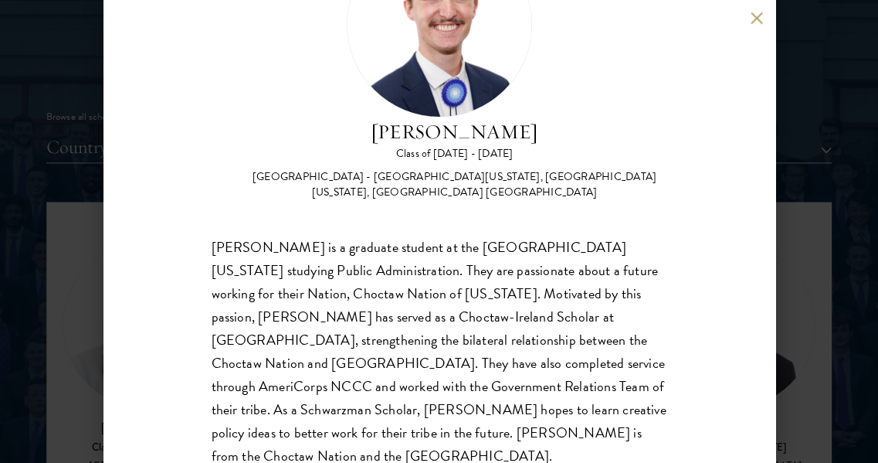
scroll to position [114, 0]
click at [759, 17] on button at bounding box center [757, 18] width 13 height 13
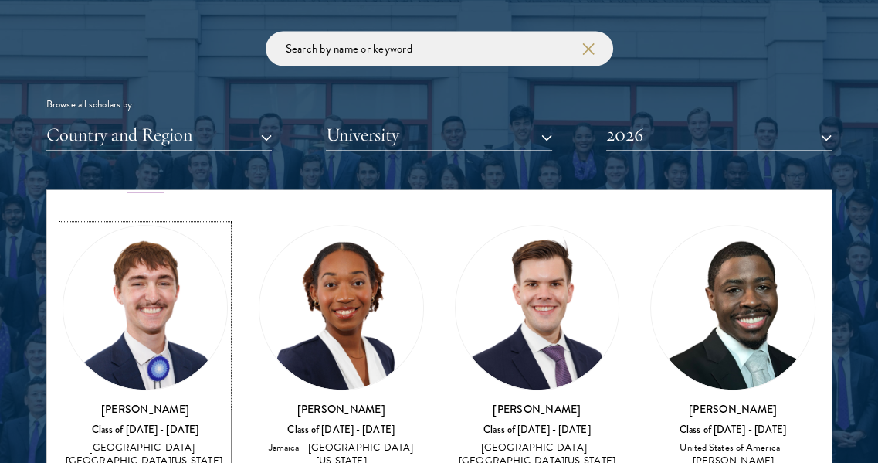
scroll to position [10204, 0]
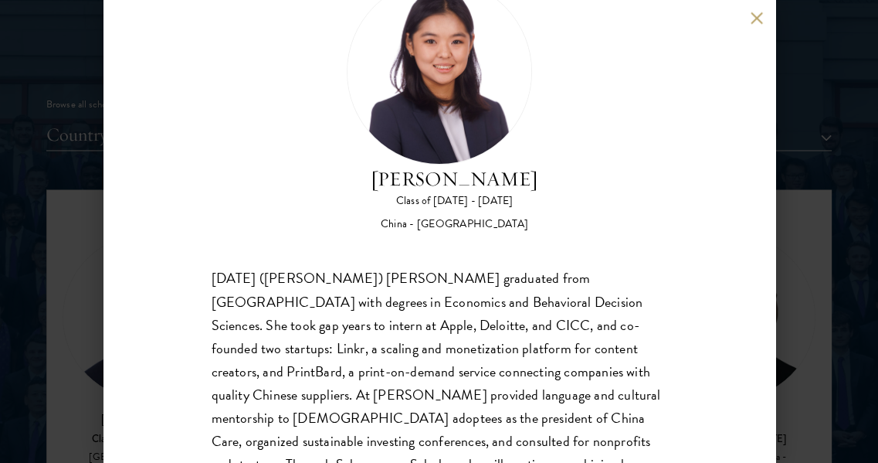
scroll to position [69, 0]
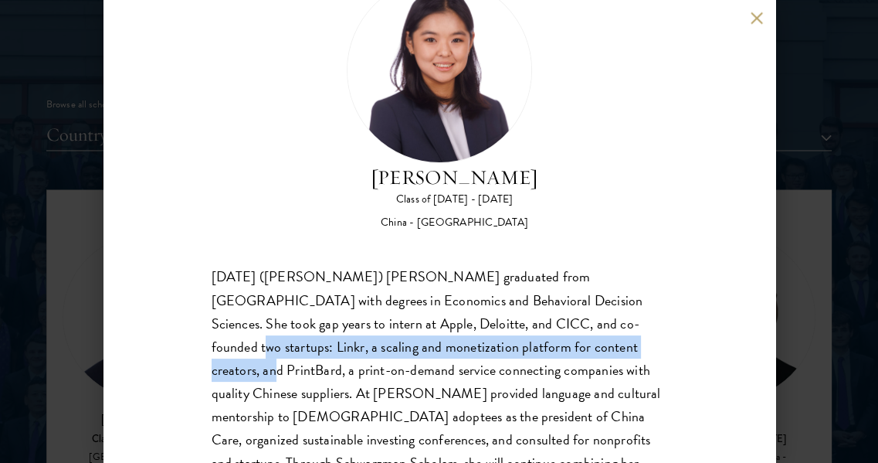
drag, startPoint x: 533, startPoint y: 326, endPoint x: 538, endPoint y: 348, distance: 22.9
click at [538, 348] on div "[DATE] ([PERSON_NAME]) [PERSON_NAME] graduated from [GEOGRAPHIC_DATA] with degr…" at bounding box center [440, 405] width 456 height 279
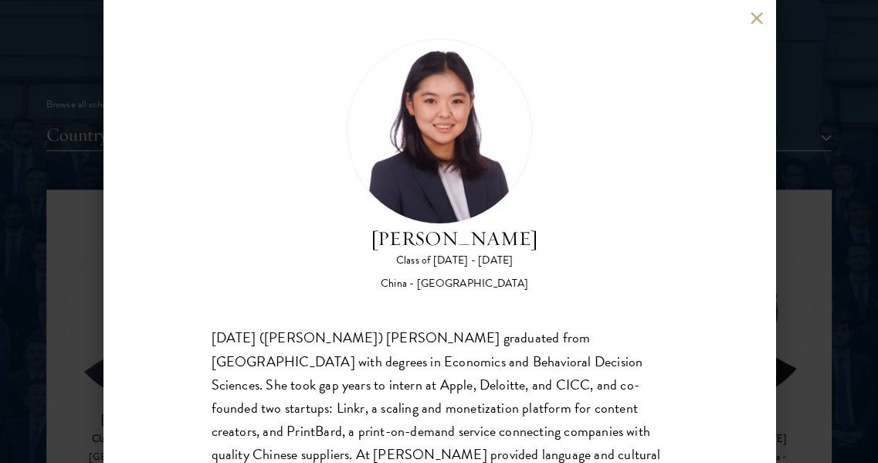
scroll to position [7, 0]
click at [758, 19] on button at bounding box center [757, 18] width 13 height 13
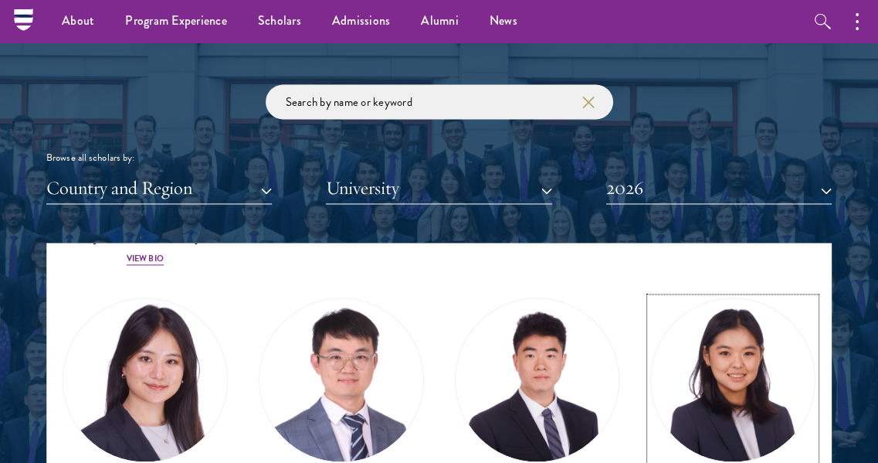
scroll to position [10521, 0]
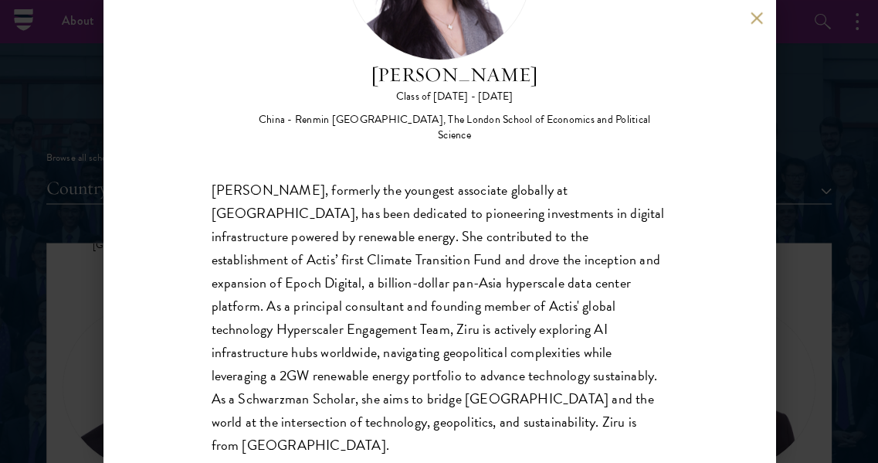
scroll to position [173, 0]
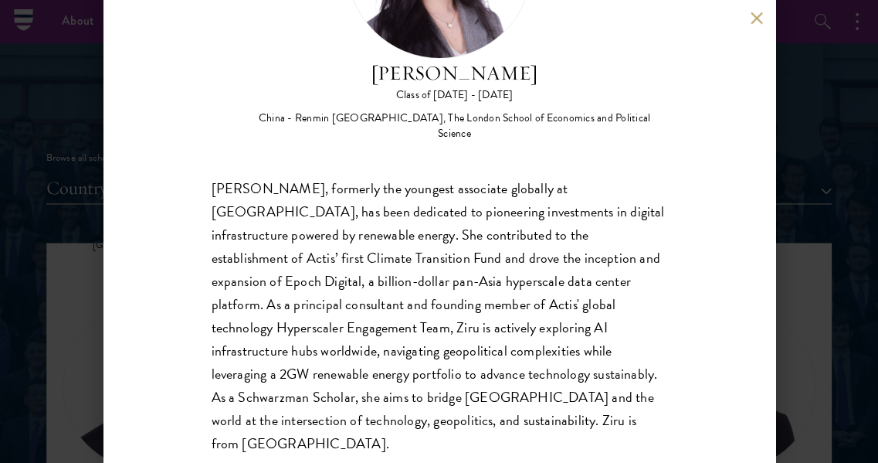
click at [759, 13] on button at bounding box center [757, 18] width 13 height 13
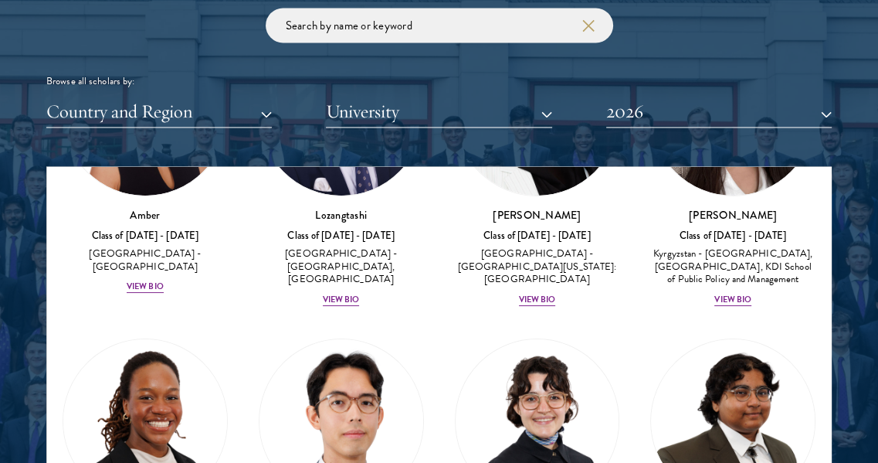
scroll to position [202, 0]
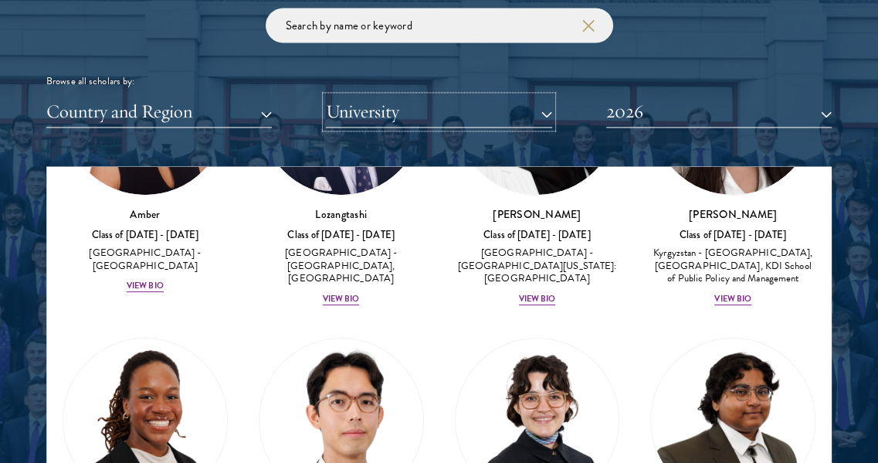
click at [416, 120] on button "University" at bounding box center [439, 112] width 226 height 32
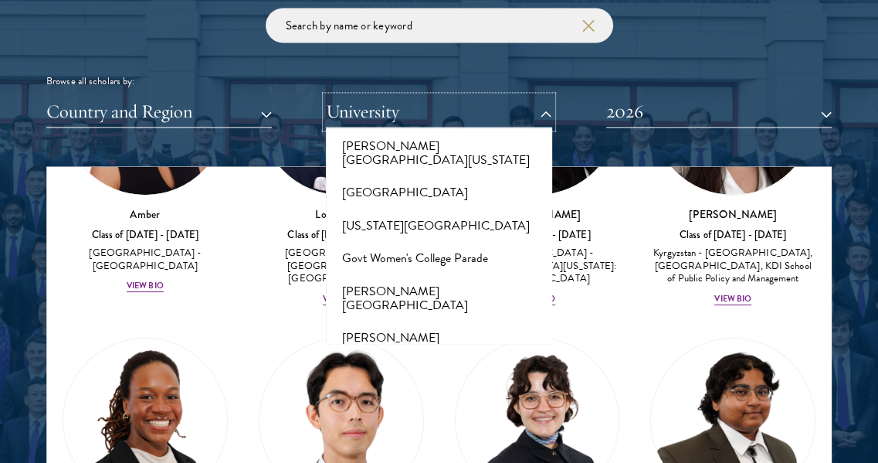
scroll to position [3829, 0]
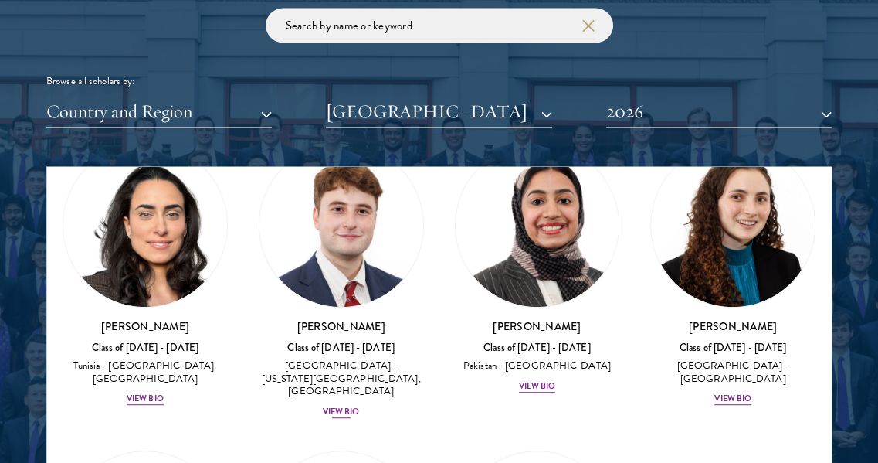
scroll to position [644, 0]
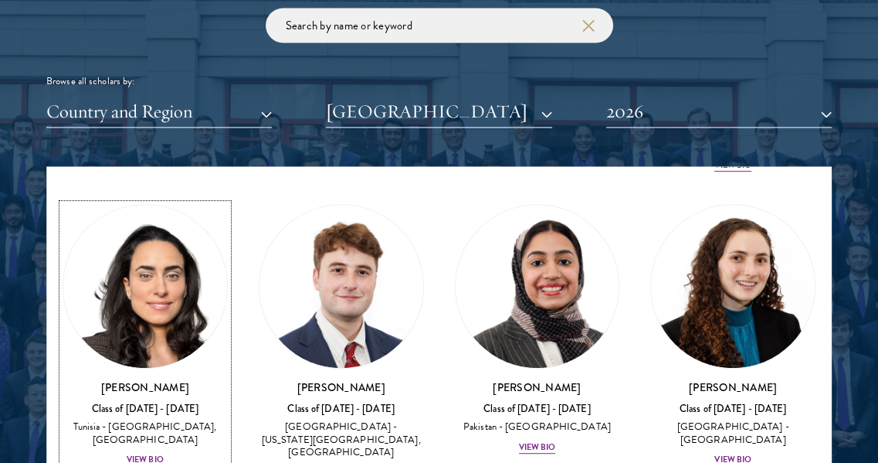
click at [173, 270] on img at bounding box center [145, 287] width 164 height 164
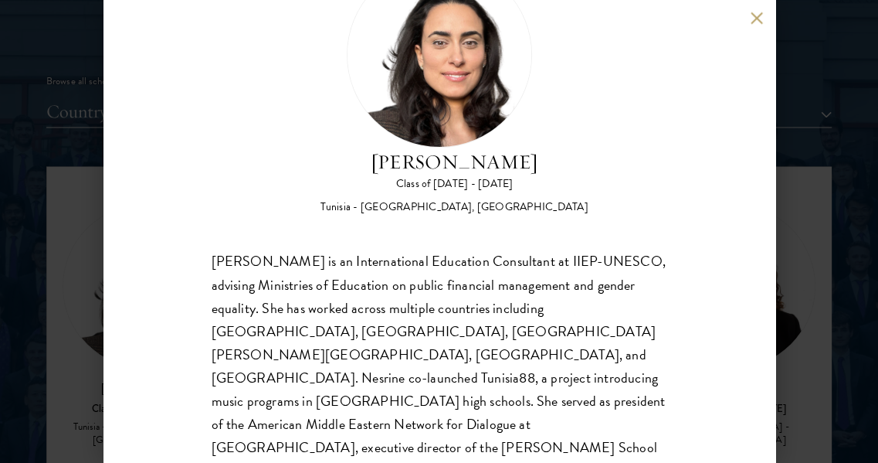
scroll to position [93, 0]
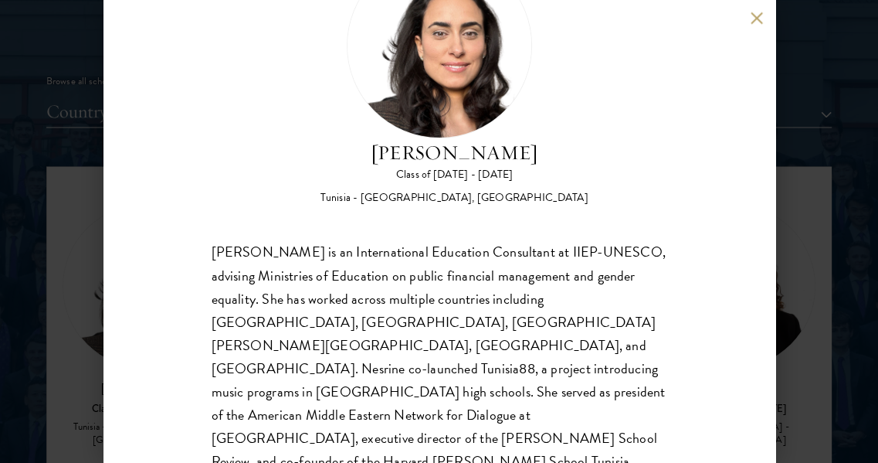
click at [267, 350] on div "[PERSON_NAME] is an International Education Consultant at IIEP-UNESCO, advising…" at bounding box center [440, 403] width 456 height 325
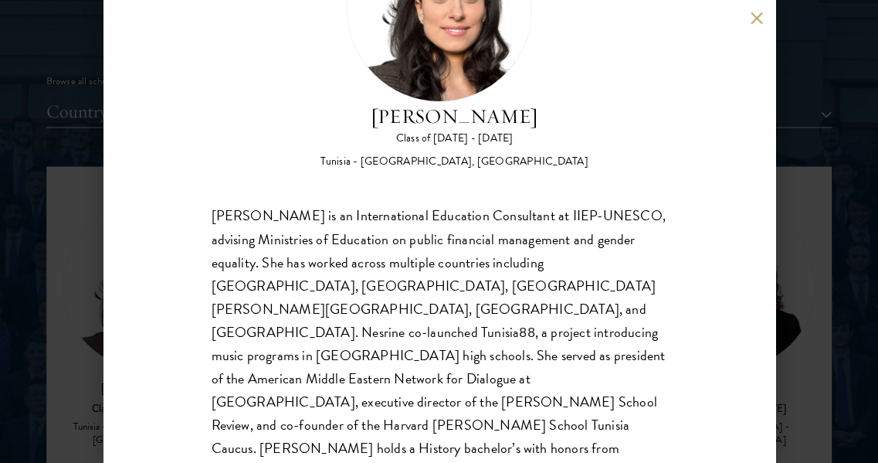
scroll to position [131, 0]
click at [758, 18] on button at bounding box center [757, 18] width 13 height 13
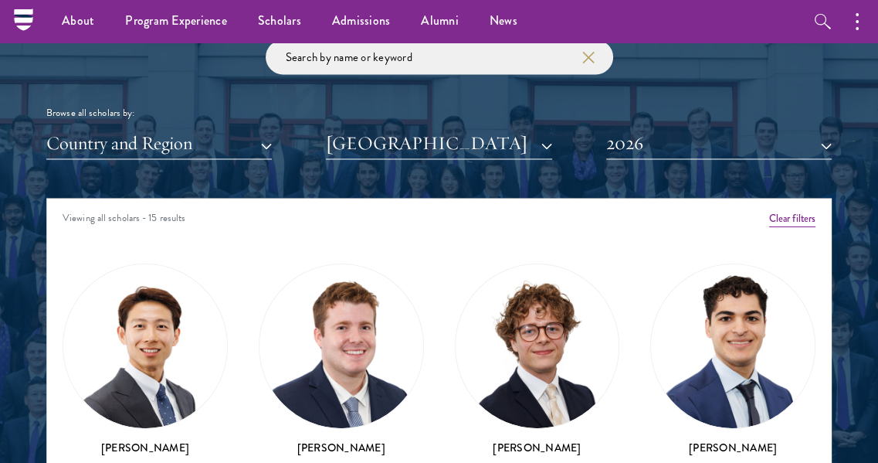
scroll to position [1788, 0]
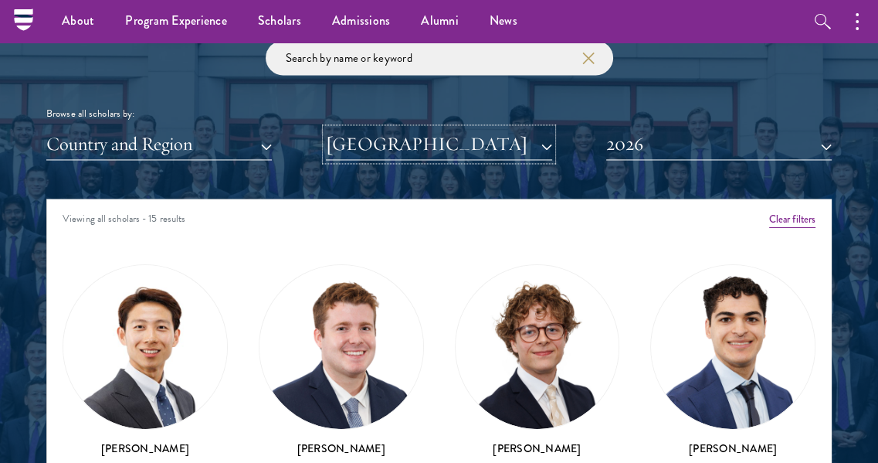
click at [436, 148] on button "[GEOGRAPHIC_DATA]" at bounding box center [439, 144] width 226 height 32
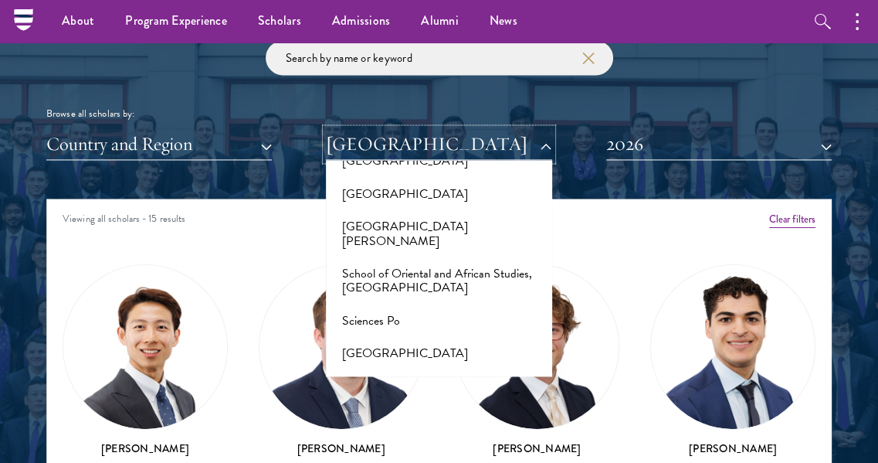
scroll to position [9148, 0]
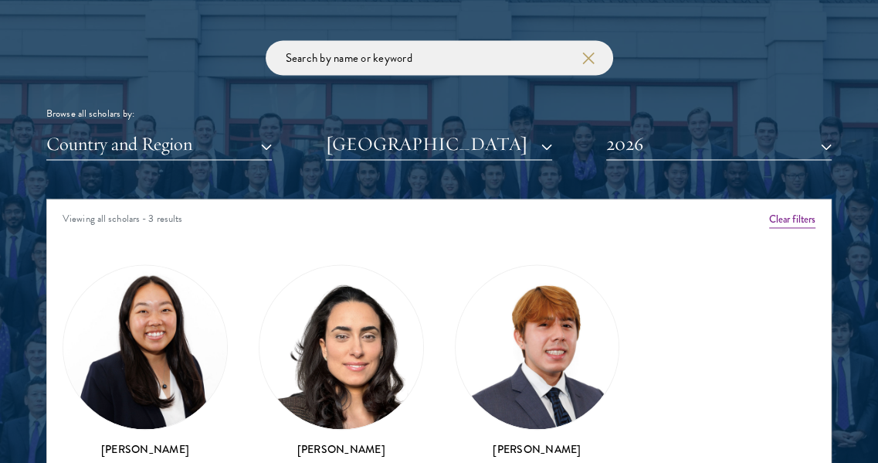
scroll to position [1928, 0]
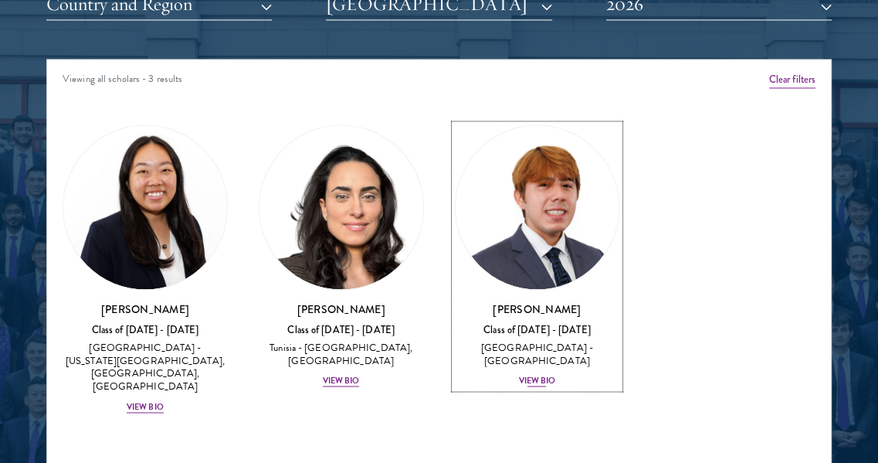
click at [548, 226] on img at bounding box center [538, 207] width 164 height 164
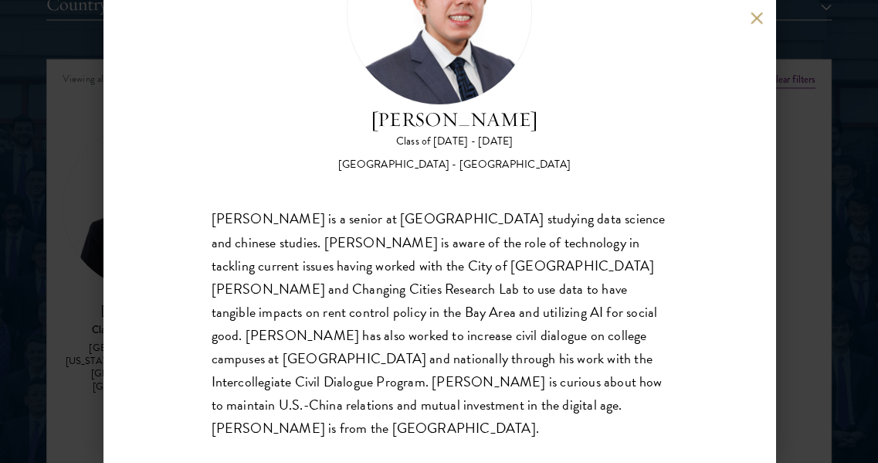
scroll to position [126, 0]
click at [754, 16] on button at bounding box center [757, 18] width 13 height 13
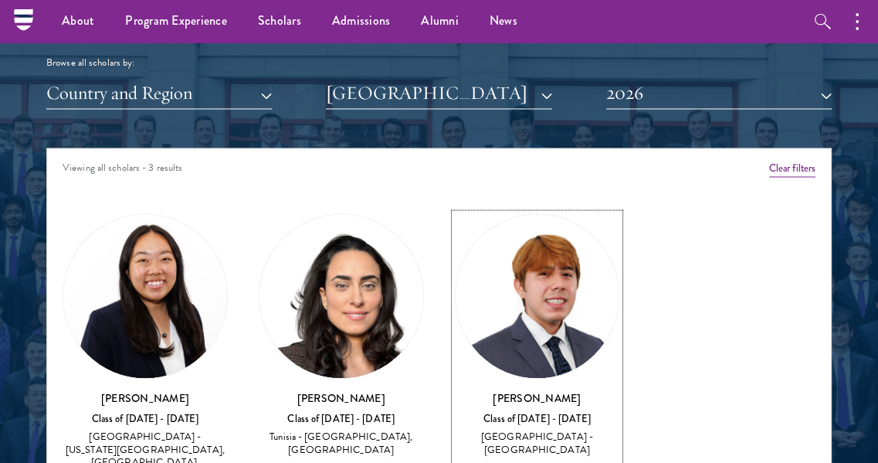
scroll to position [1836, 0]
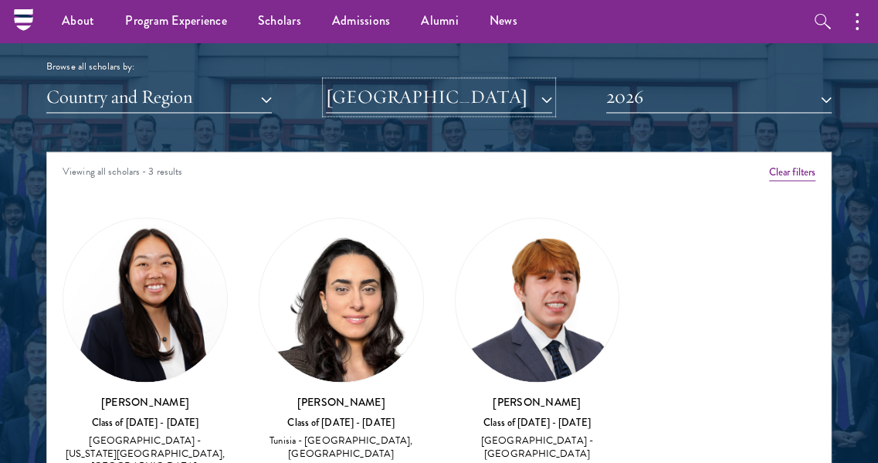
click at [370, 93] on button "[GEOGRAPHIC_DATA]" at bounding box center [439, 97] width 226 height 32
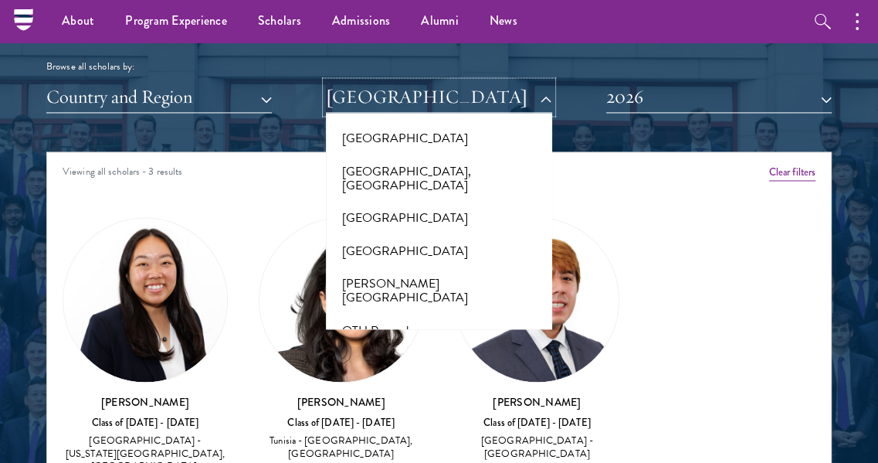
scroll to position [7637, 0]
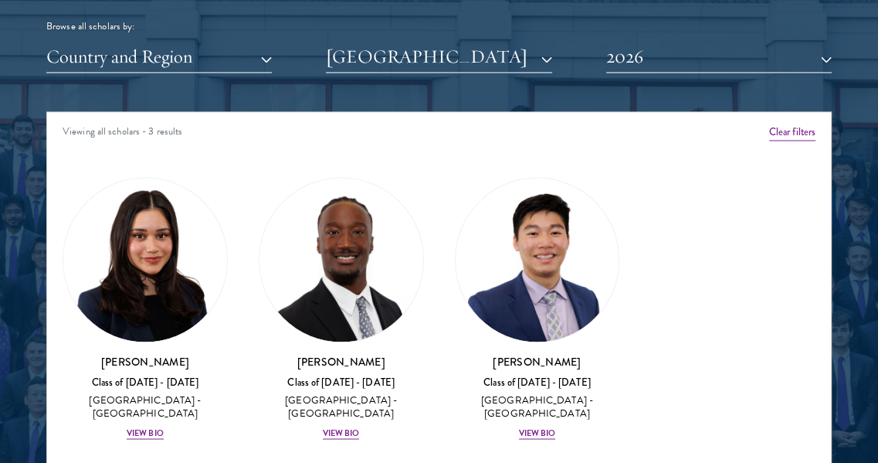
scroll to position [1875, 0]
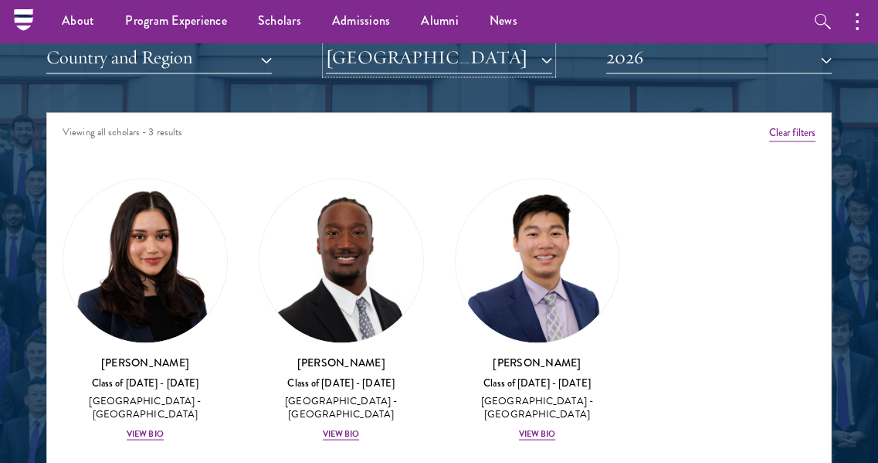
click at [448, 52] on button "[GEOGRAPHIC_DATA]" at bounding box center [439, 58] width 226 height 32
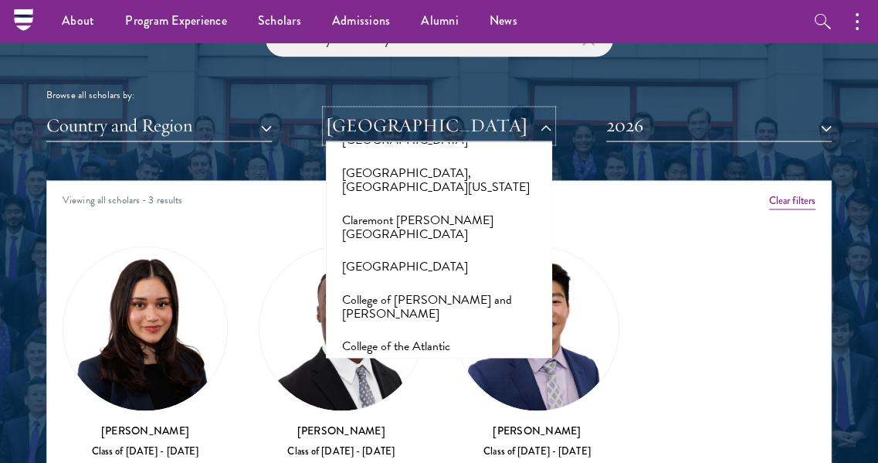
scroll to position [2259, 0]
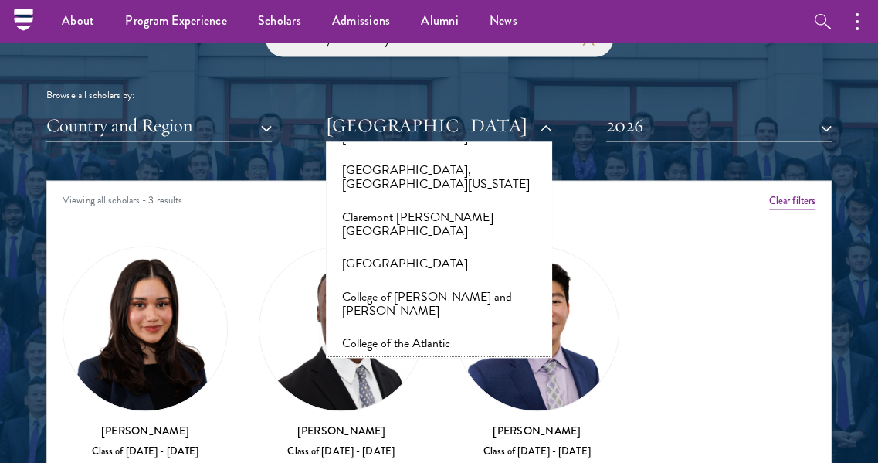
click at [413, 359] on button "[GEOGRAPHIC_DATA]" at bounding box center [439, 375] width 216 height 32
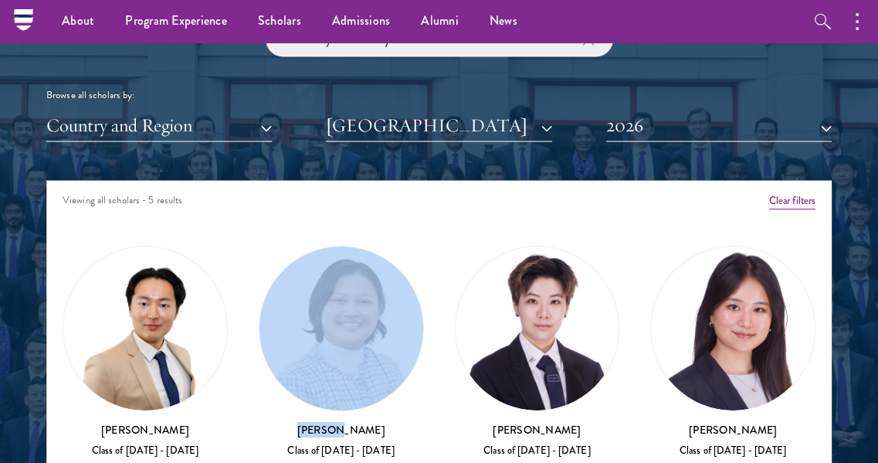
click at [413, 240] on div "[PERSON_NAME] Class of [DATE] - [DATE] [GEOGRAPHIC_DATA] - [PERSON_NAME][GEOGRA…" at bounding box center [341, 383] width 196 height 307
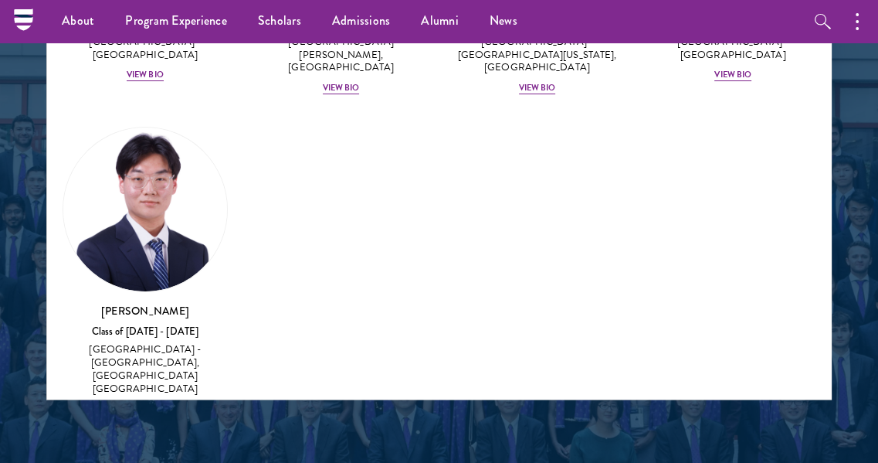
scroll to position [181, 0]
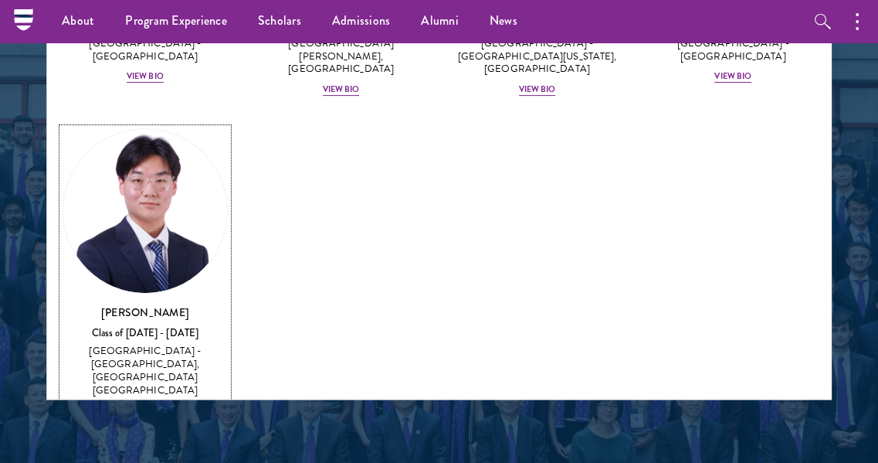
click at [176, 216] on img at bounding box center [145, 211] width 164 height 164
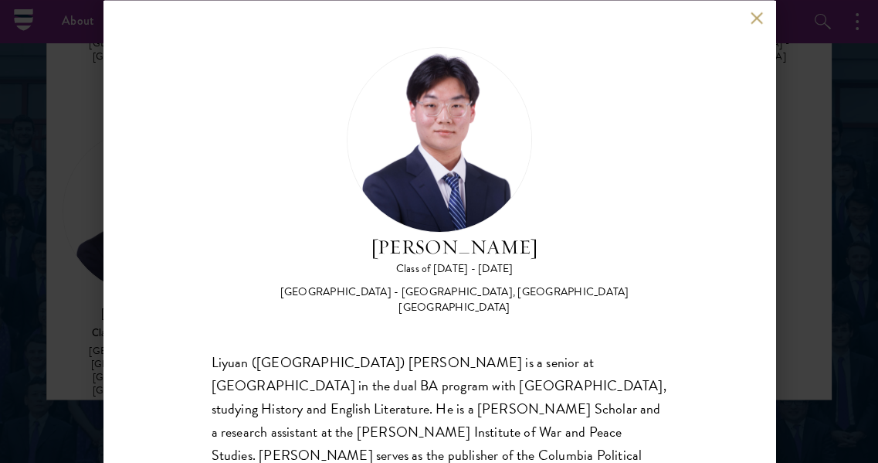
click at [752, 25] on div "[PERSON_NAME] Class of [DATE] - [DATE] [GEOGRAPHIC_DATA] - [GEOGRAPHIC_DATA], […" at bounding box center [440, 231] width 672 height 463
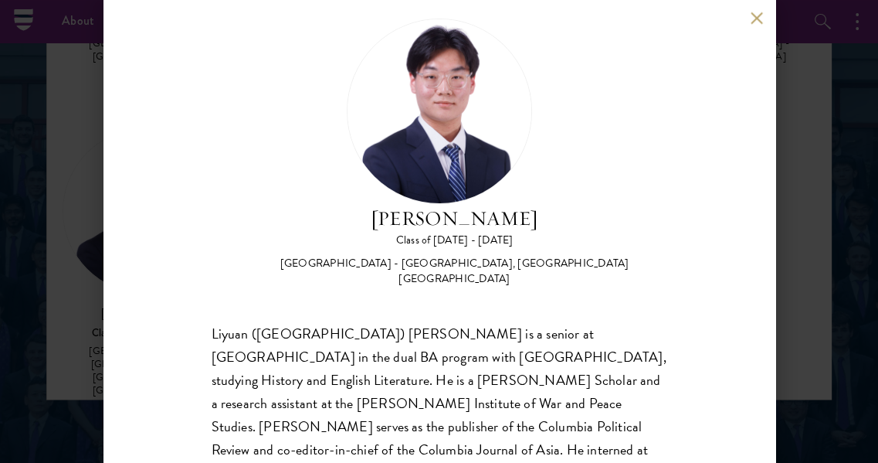
scroll to position [127, 0]
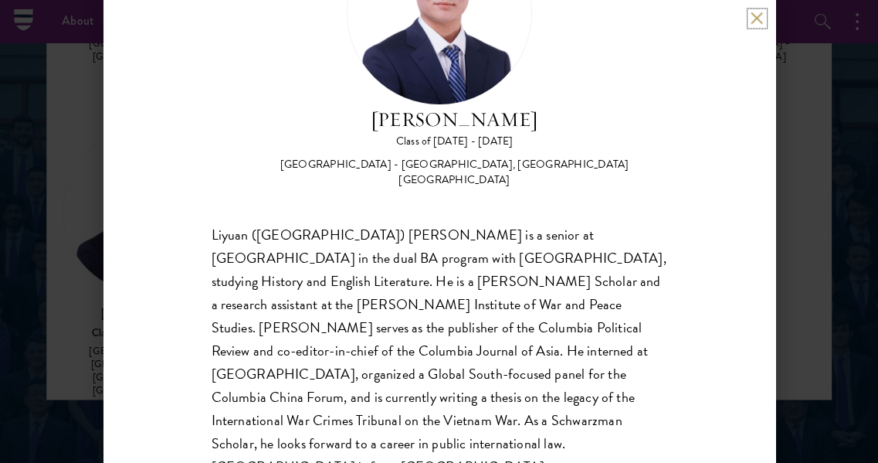
click at [751, 14] on button at bounding box center [757, 18] width 13 height 13
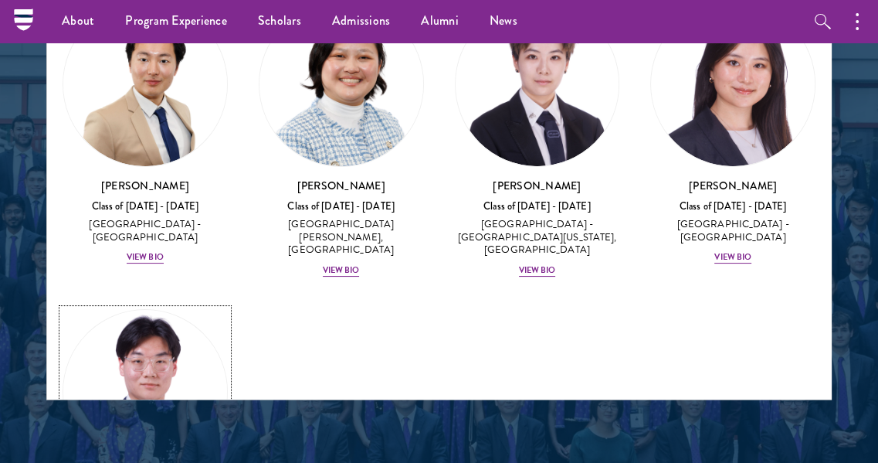
scroll to position [1730, 0]
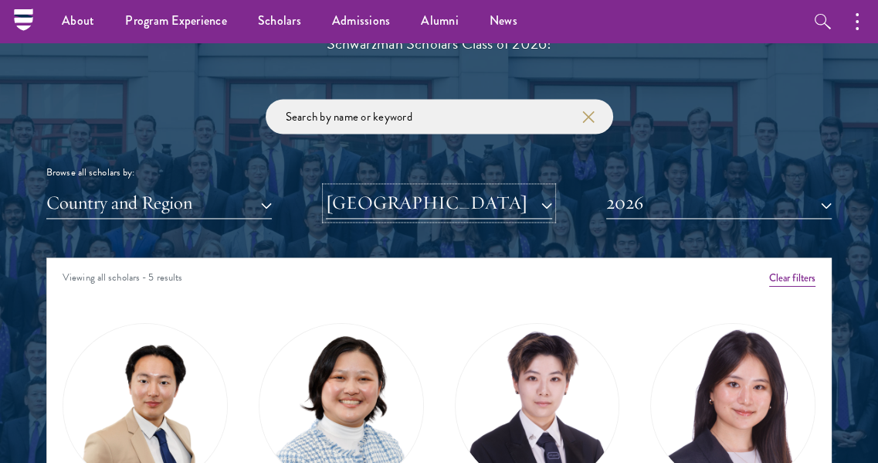
click at [410, 199] on button "[GEOGRAPHIC_DATA]" at bounding box center [439, 203] width 226 height 32
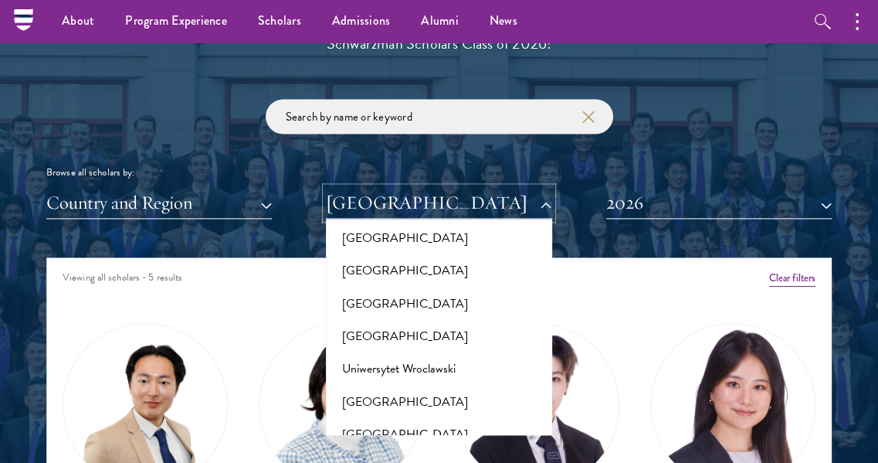
scroll to position [16199, 0]
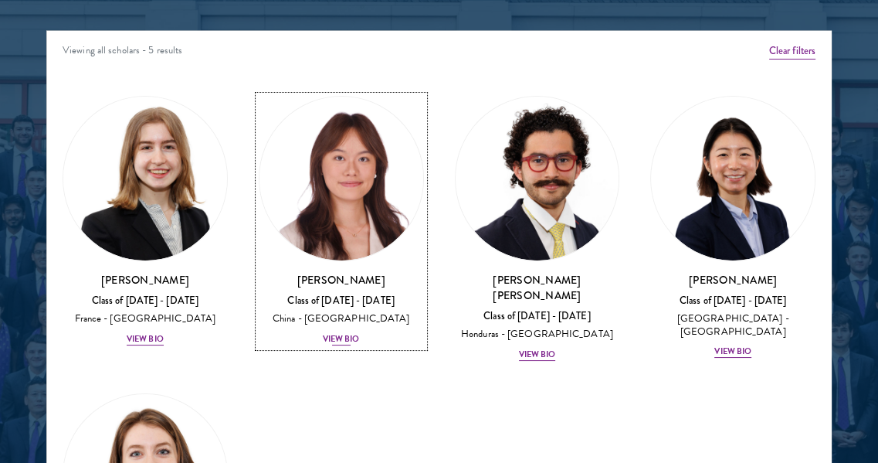
click at [338, 199] on img at bounding box center [342, 179] width 164 height 164
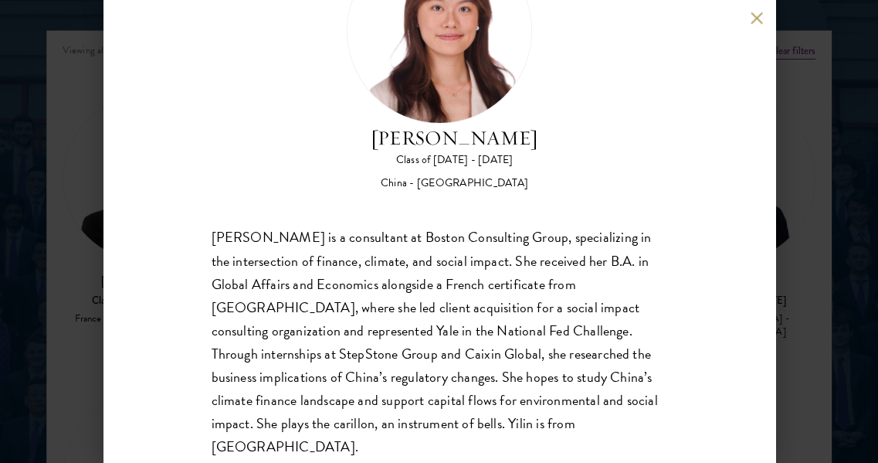
scroll to position [109, 0]
click at [753, 17] on button at bounding box center [757, 18] width 13 height 13
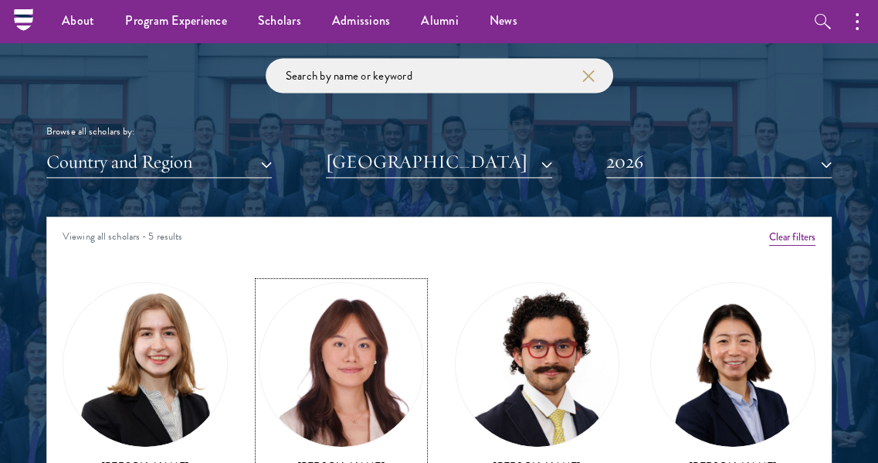
scroll to position [1770, 0]
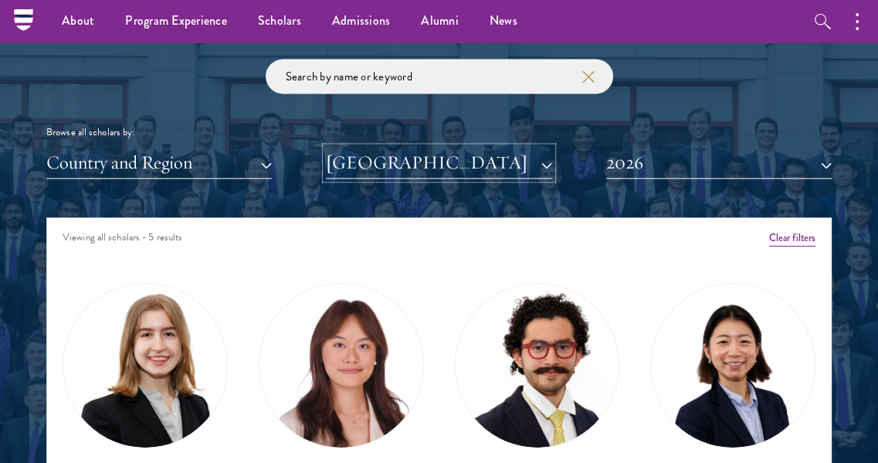
click at [385, 172] on button "[GEOGRAPHIC_DATA]" at bounding box center [439, 163] width 226 height 32
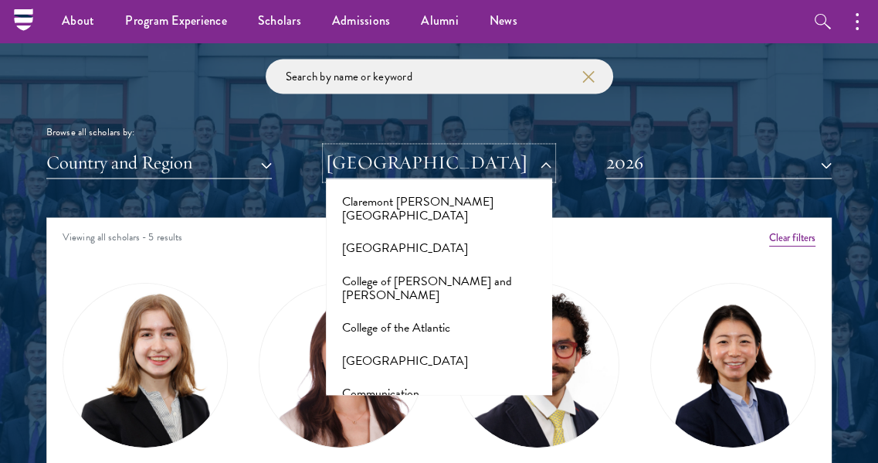
scroll to position [2313, 0]
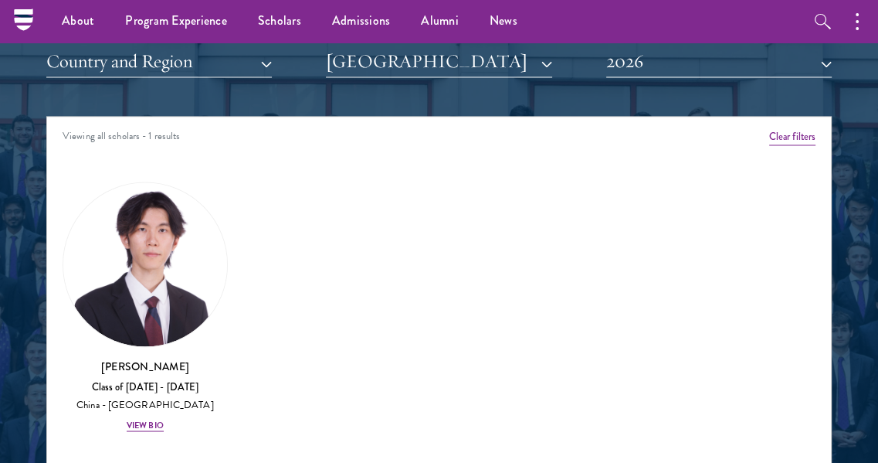
scroll to position [1870, 0]
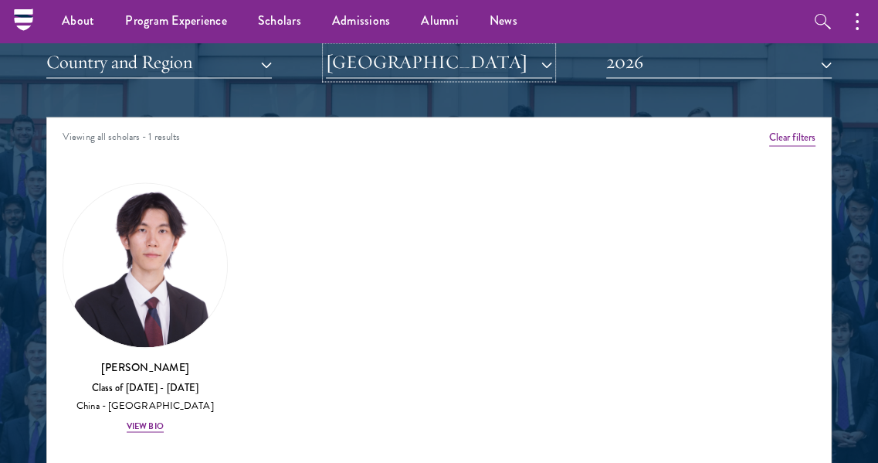
click at [498, 65] on button "[GEOGRAPHIC_DATA]" at bounding box center [439, 62] width 226 height 32
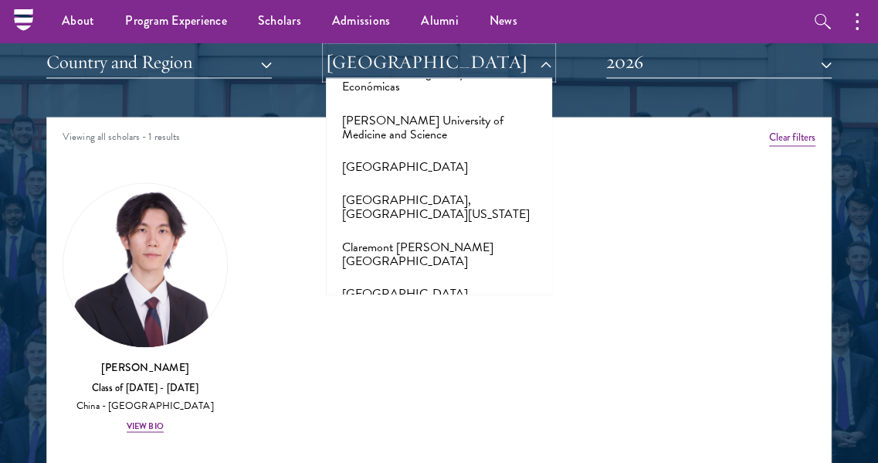
scroll to position [2130, 0]
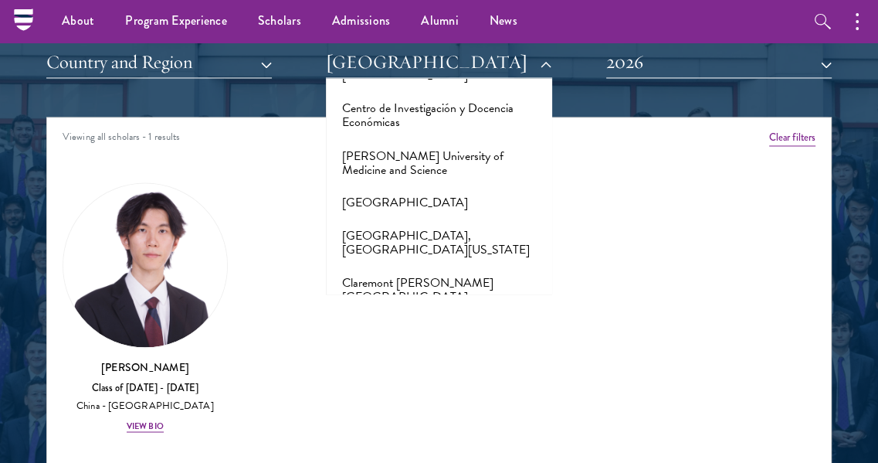
click at [425, 345] on button "College of [PERSON_NAME] and [PERSON_NAME]" at bounding box center [439, 368] width 216 height 47
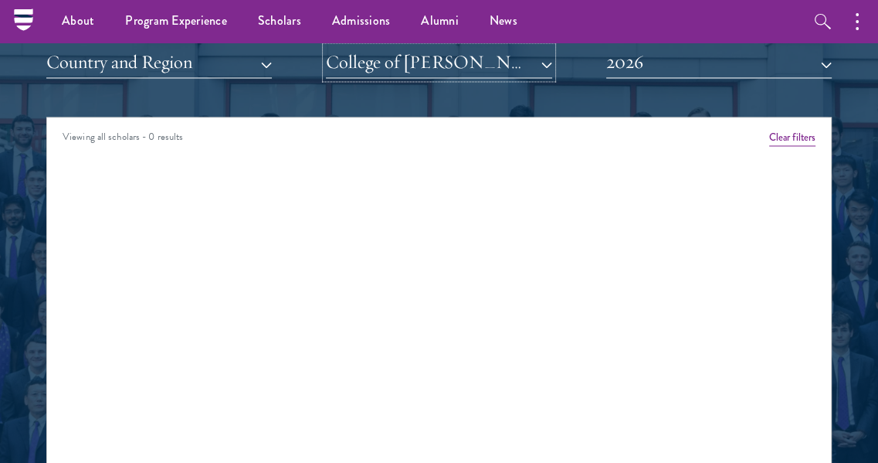
click at [431, 63] on button "College of [PERSON_NAME] and [PERSON_NAME]" at bounding box center [439, 62] width 226 height 32
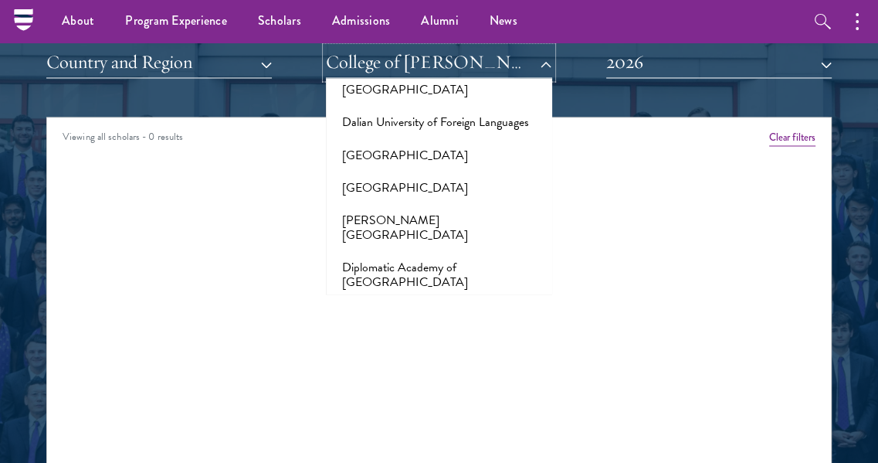
scroll to position [2628, 0]
click at [388, 409] on button "[GEOGRAPHIC_DATA]" at bounding box center [439, 425] width 216 height 32
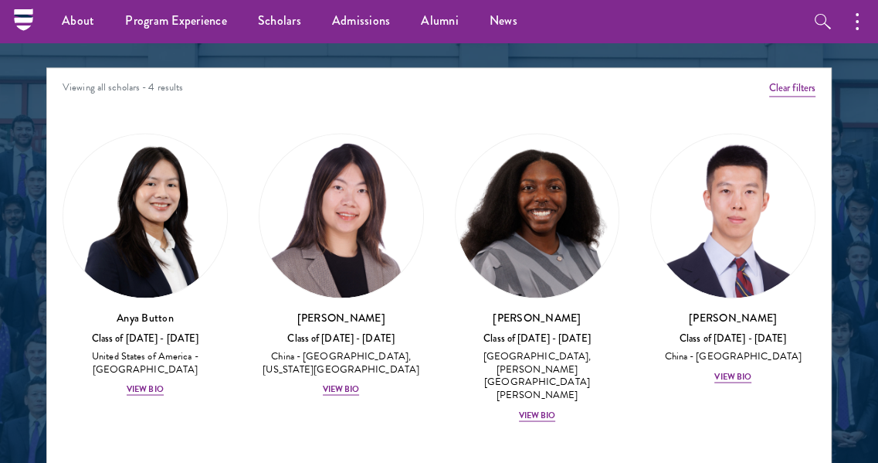
scroll to position [1919, 0]
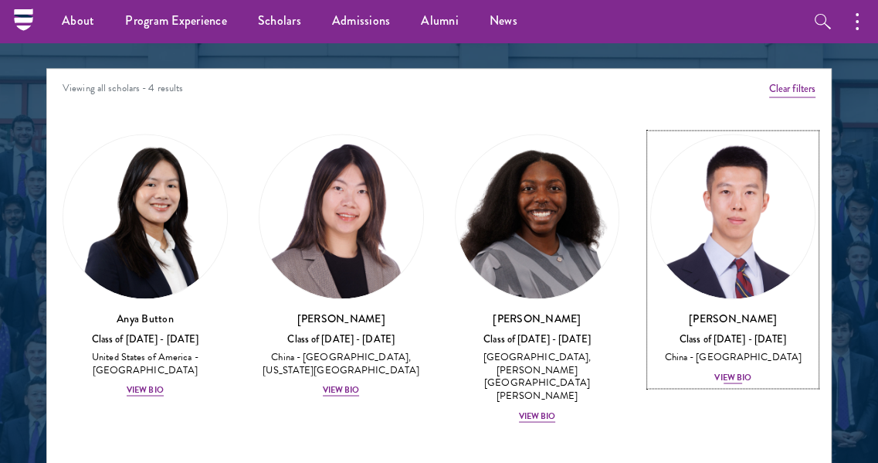
click at [737, 229] on img at bounding box center [733, 216] width 164 height 164
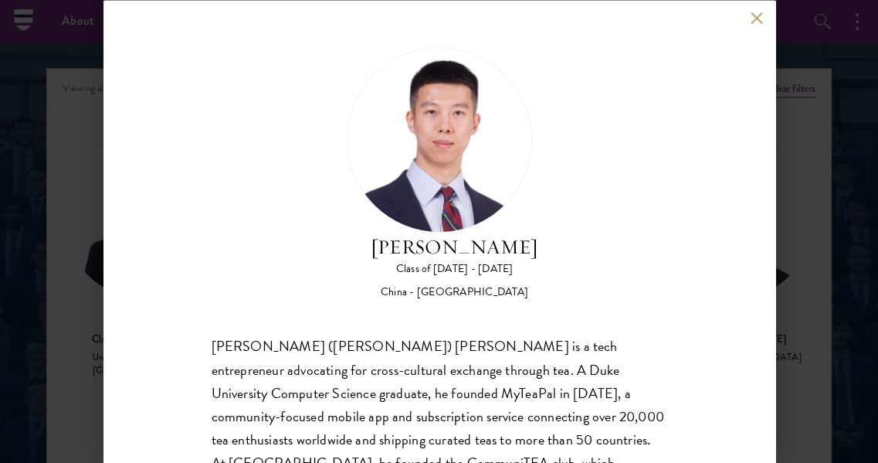
click at [757, 15] on button at bounding box center [757, 18] width 13 height 13
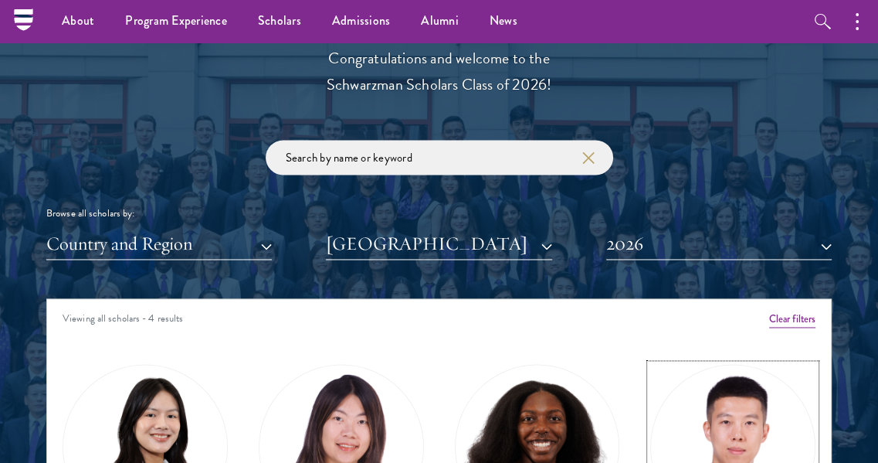
scroll to position [1678, 0]
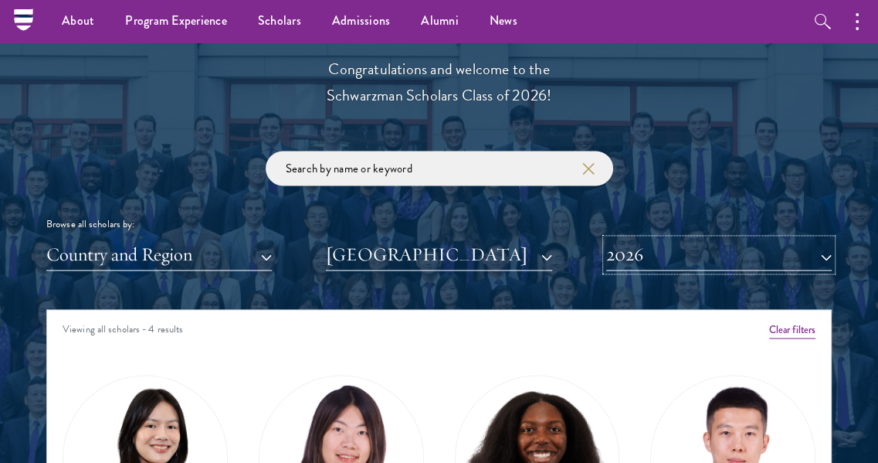
click at [653, 263] on button "2026" at bounding box center [719, 255] width 226 height 32
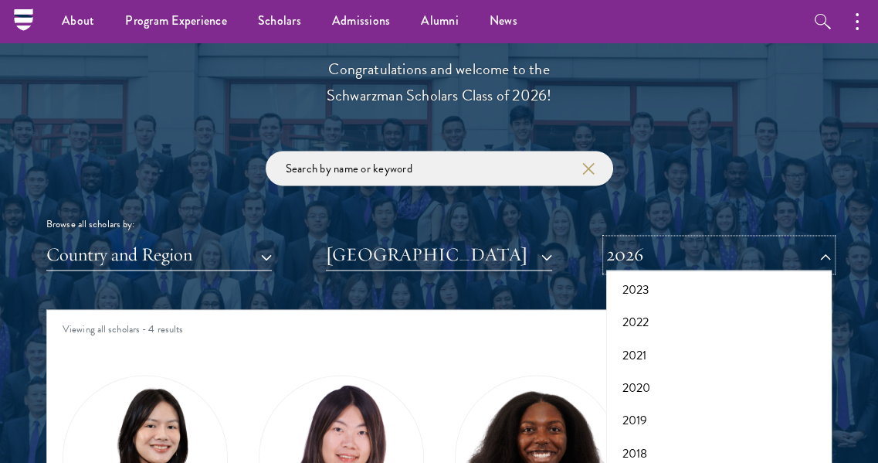
scroll to position [160, 0]
click at [637, 430] on button "2018" at bounding box center [719, 434] width 216 height 32
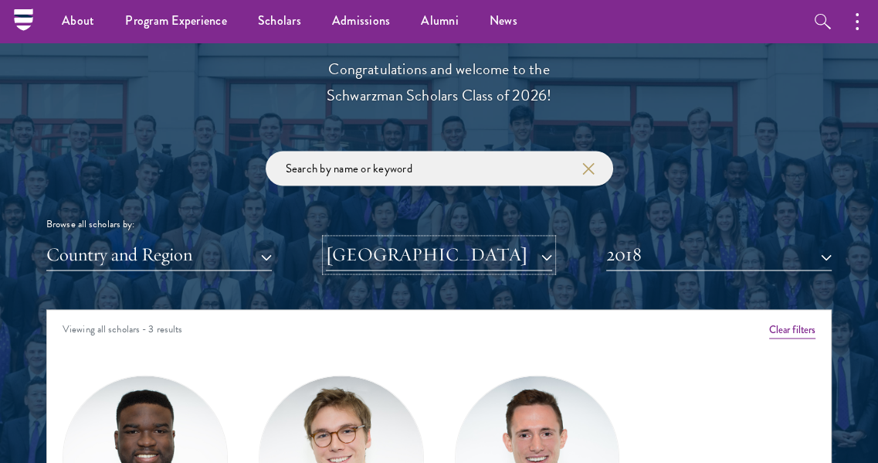
click at [392, 246] on button "[GEOGRAPHIC_DATA]" at bounding box center [439, 255] width 226 height 32
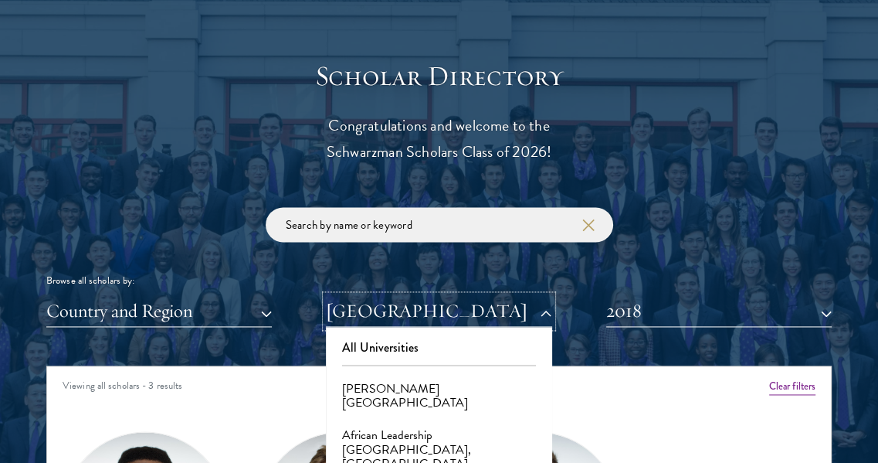
scroll to position [1656, 0]
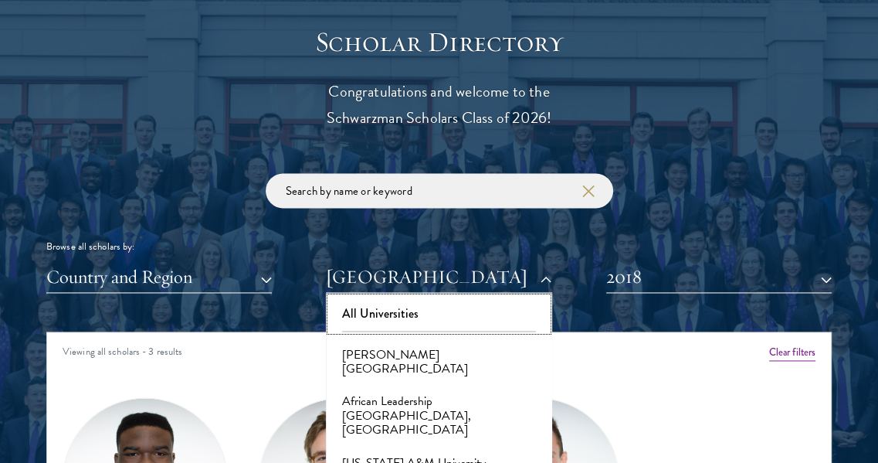
click at [377, 315] on button "All Universities" at bounding box center [439, 313] width 216 height 32
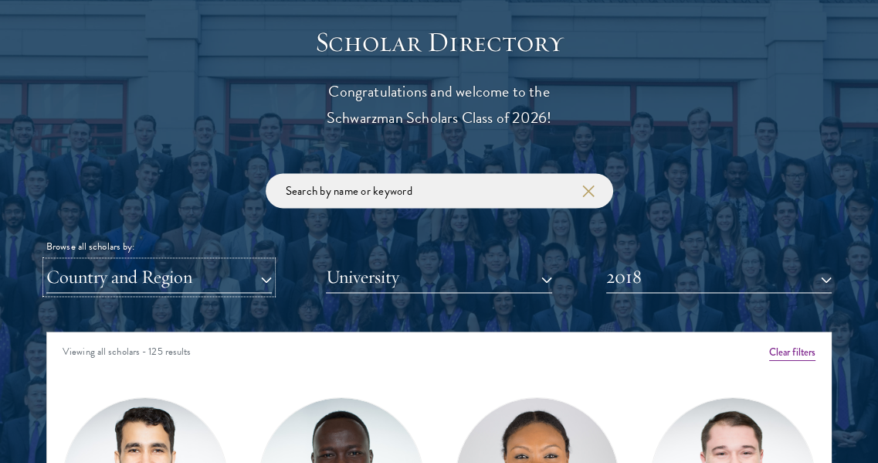
click at [224, 283] on button "Country and Region" at bounding box center [159, 277] width 226 height 32
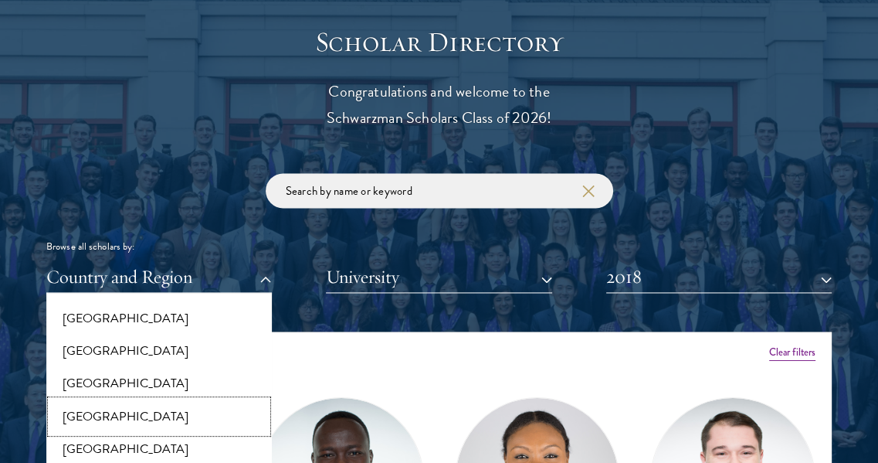
click at [87, 405] on button "[GEOGRAPHIC_DATA]" at bounding box center [159, 416] width 216 height 32
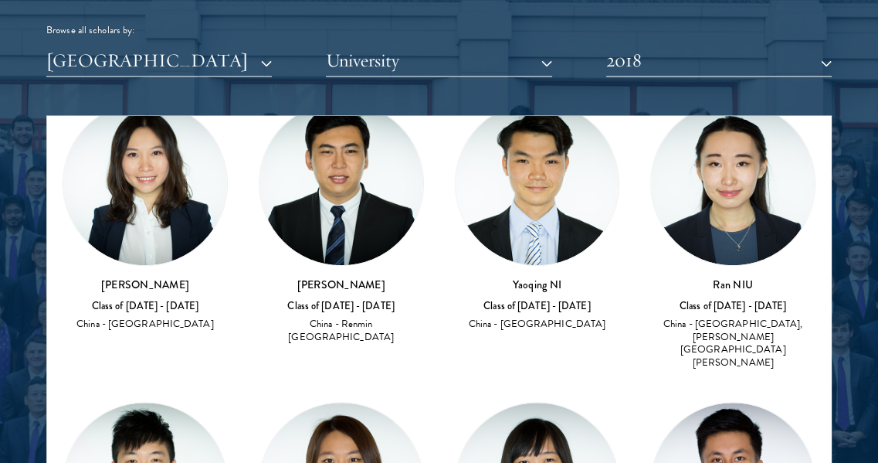
scroll to position [655, 0]
click at [317, 182] on img at bounding box center [342, 184] width 164 height 164
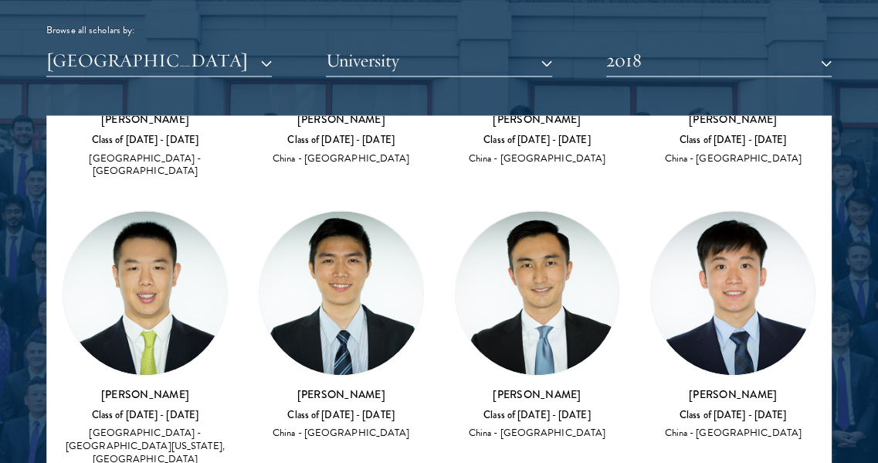
scroll to position [1411, 0]
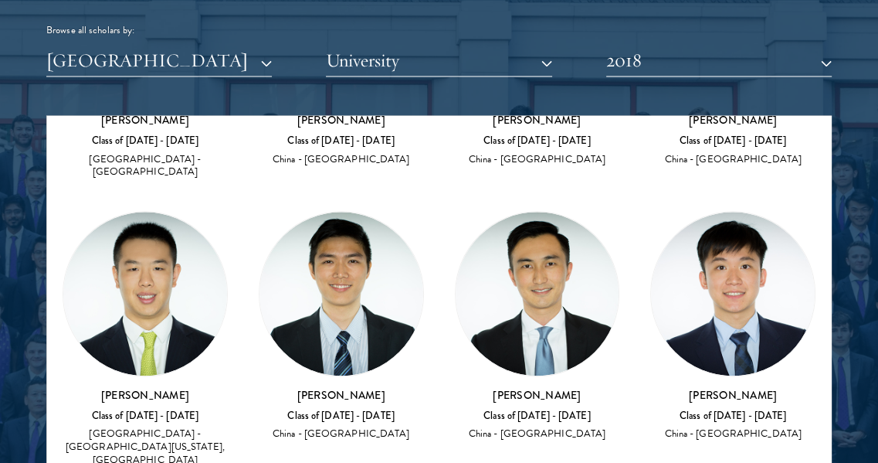
click at [177, 254] on img at bounding box center [145, 294] width 164 height 164
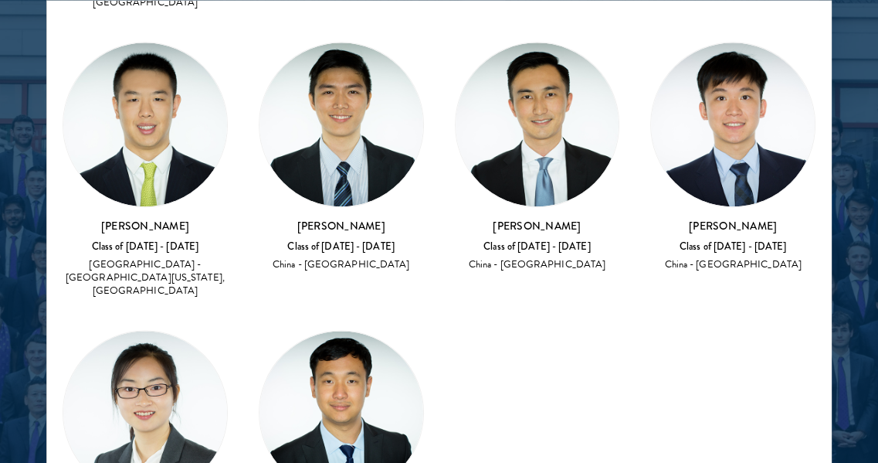
scroll to position [1448, 0]
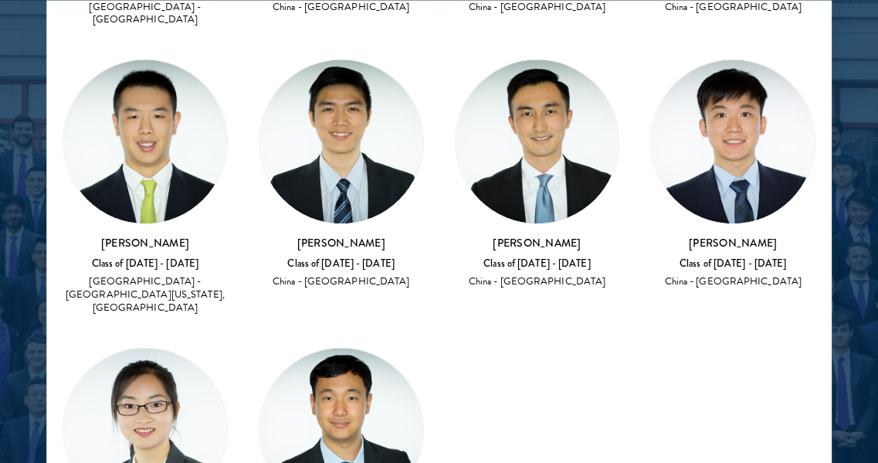
click at [400, 348] on img at bounding box center [342, 430] width 164 height 164
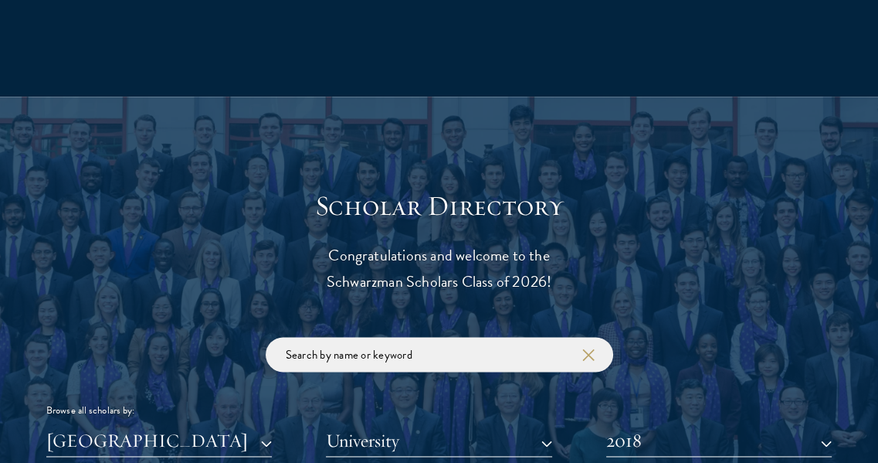
scroll to position [1703, 0]
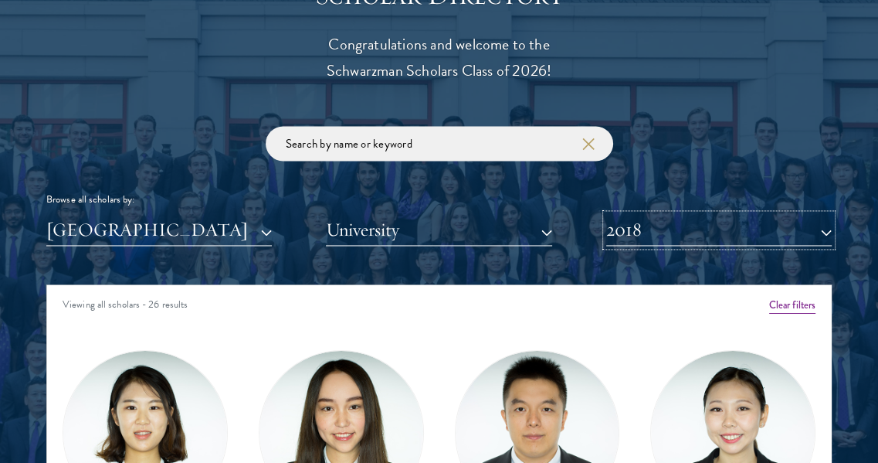
click at [656, 228] on button "2018" at bounding box center [719, 230] width 226 height 32
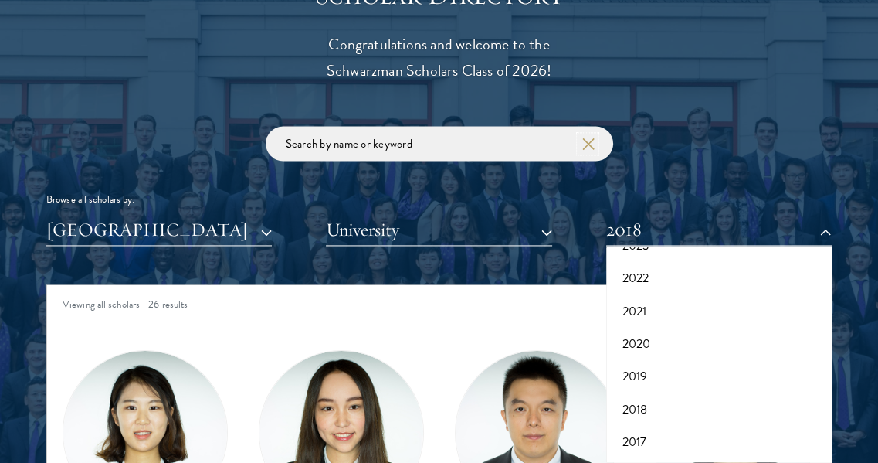
click at [586, 141] on use "button" at bounding box center [589, 143] width 22 height 22
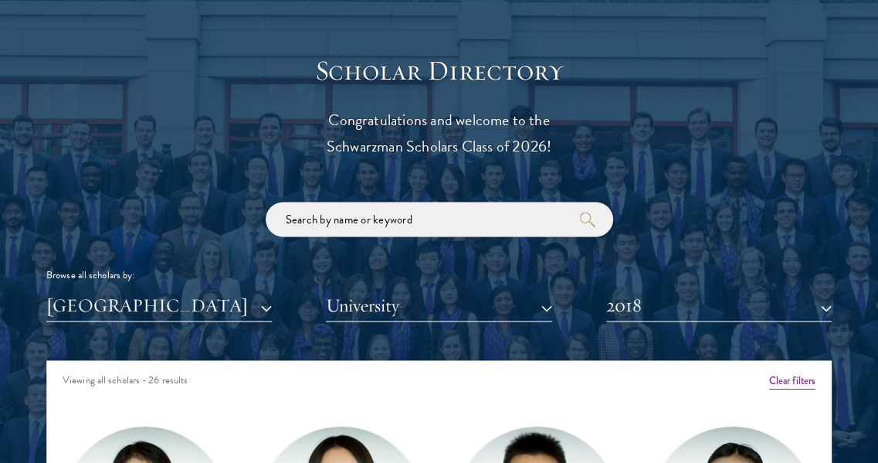
scroll to position [1626, 0]
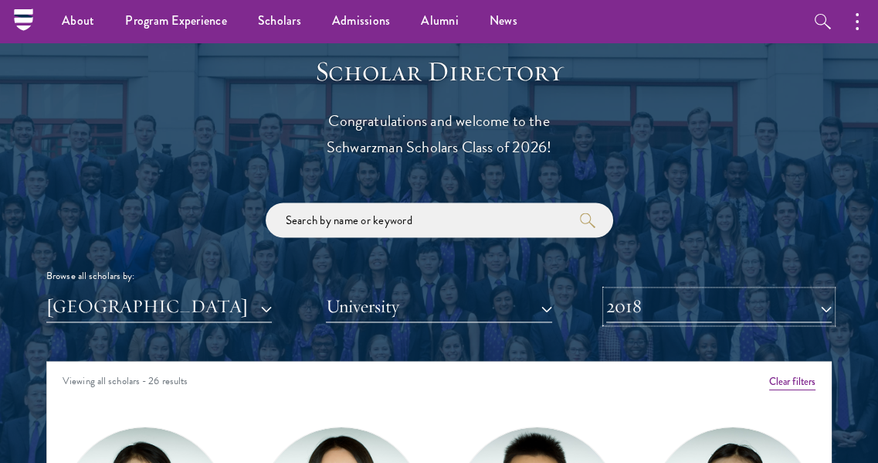
click at [655, 307] on button "2018" at bounding box center [719, 306] width 226 height 32
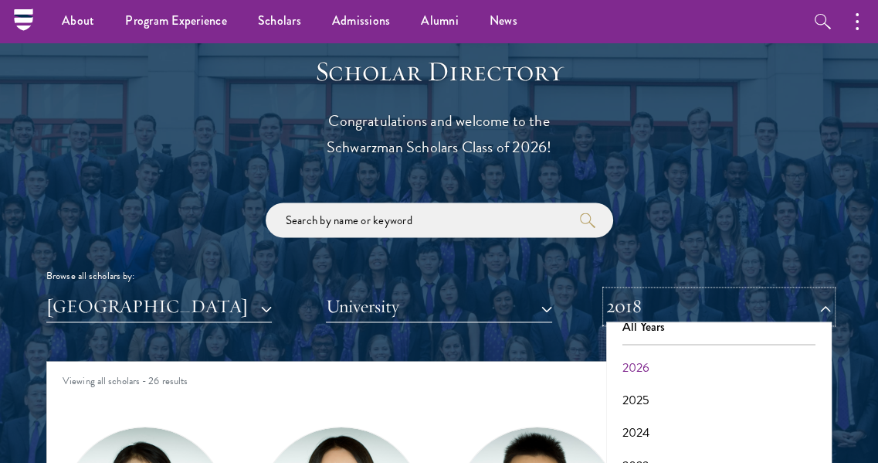
scroll to position [0, 0]
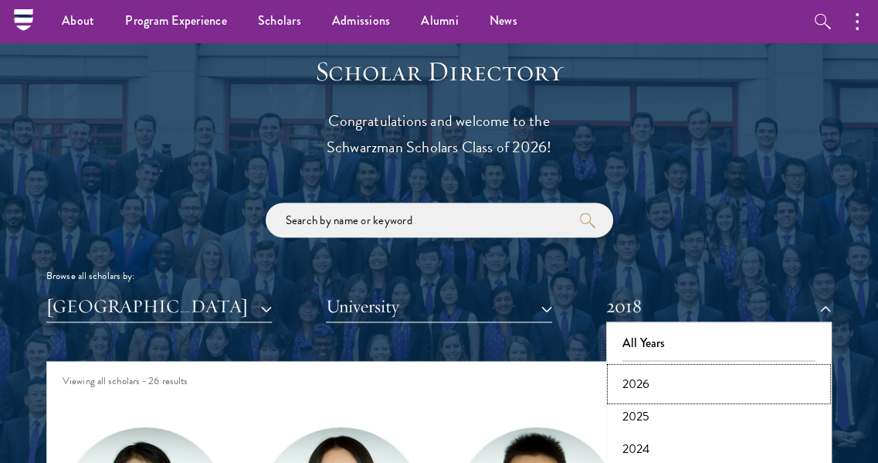
click at [639, 376] on button "2026" at bounding box center [719, 384] width 216 height 32
